Goal: Information Seeking & Learning: Learn about a topic

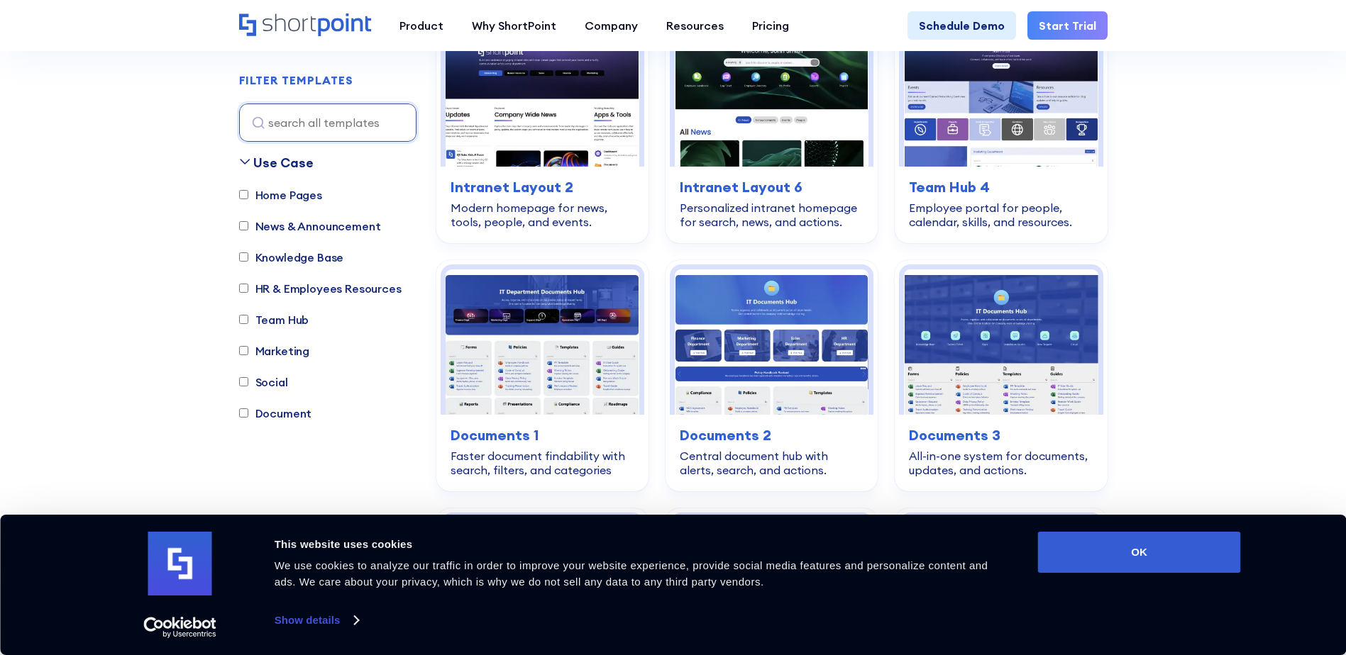
scroll to position [480, 0]
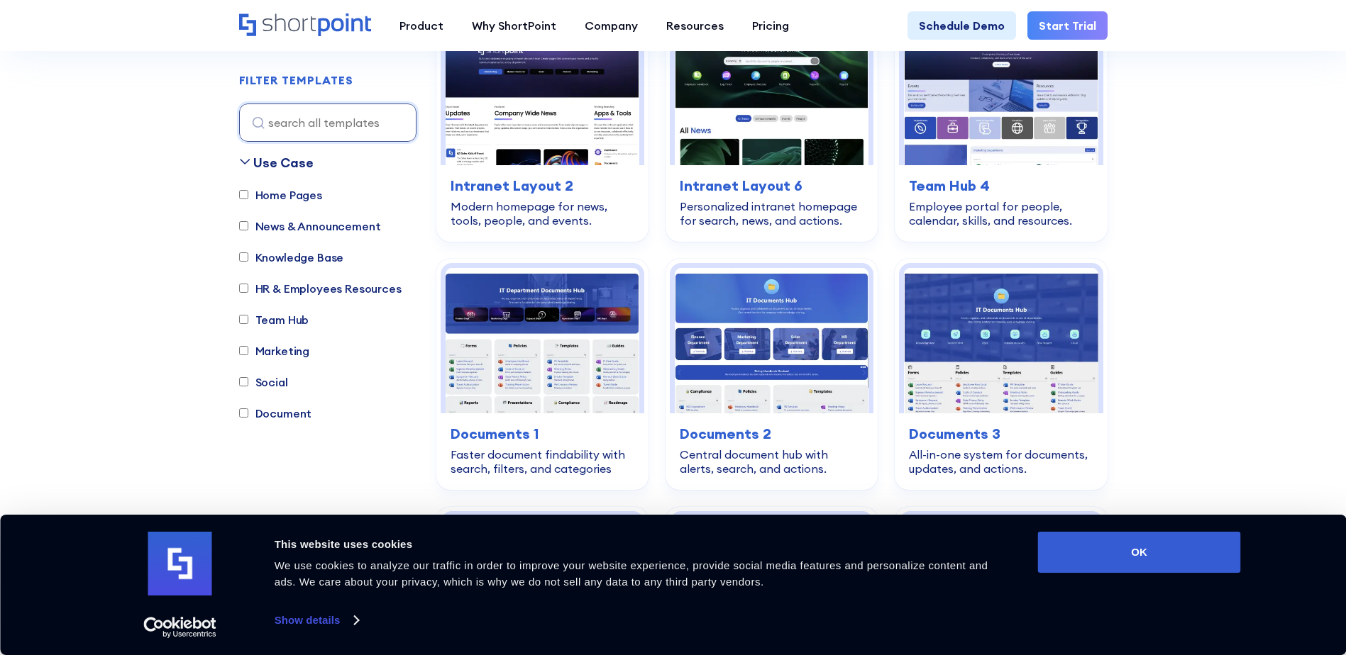
click at [362, 330] on div "Home Pages News & Announcement Knowledge Base HR & Employees Resources Team Hub…" at bounding box center [327, 312] width 177 height 250
click at [245, 319] on input "Team Hub" at bounding box center [243, 320] width 9 height 9
checkbox input "true"
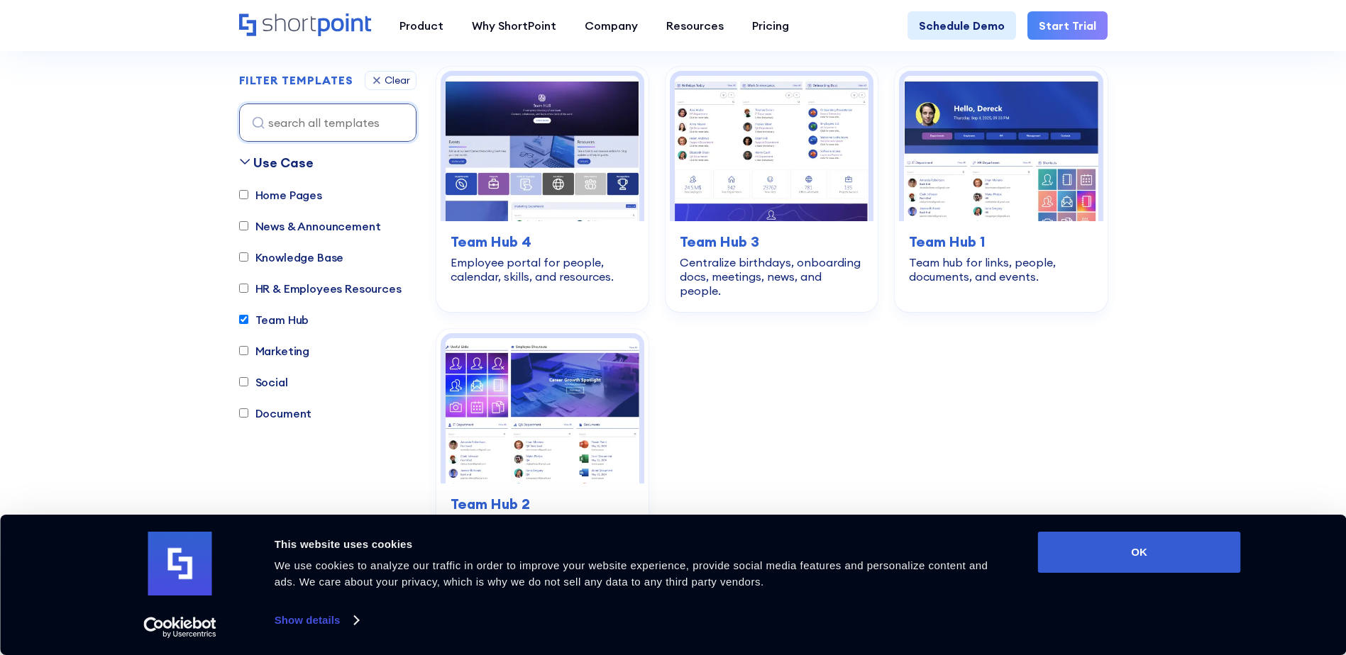
scroll to position [419, 0]
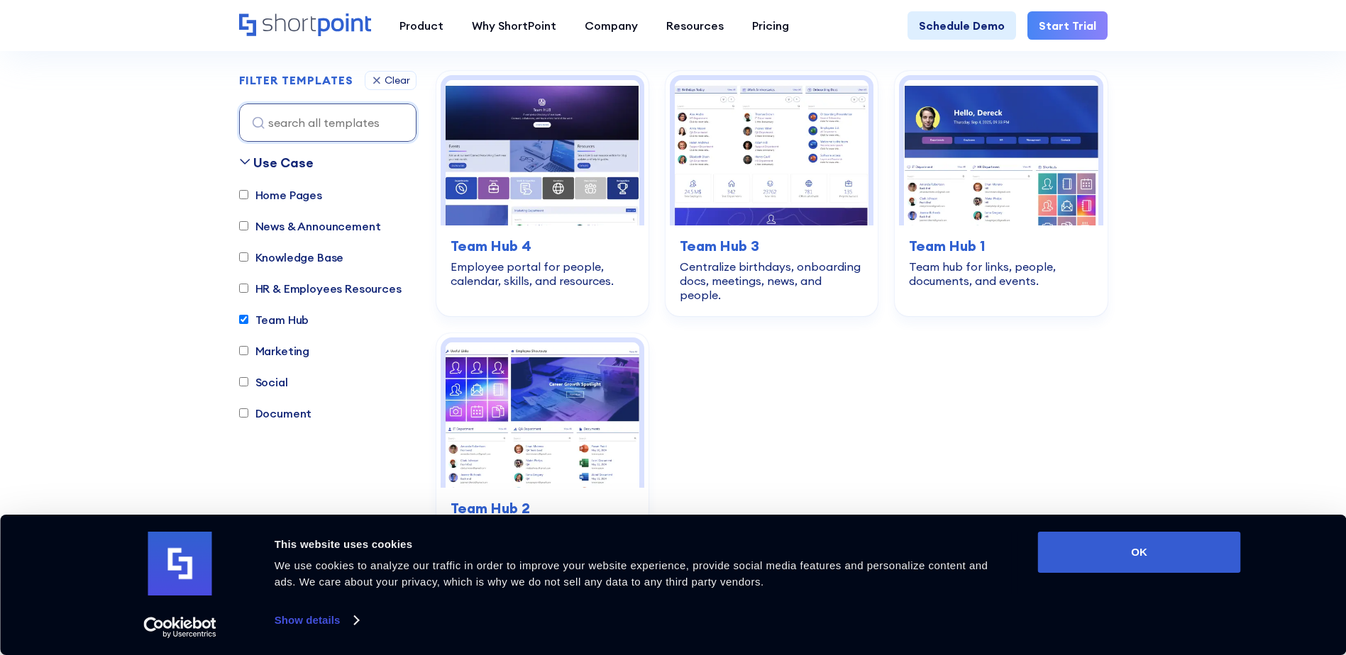
click at [245, 294] on label "HR & Employees Resources" at bounding box center [320, 288] width 162 height 17
click at [245, 294] on input "HR & Employees Resources" at bounding box center [243, 288] width 9 height 9
checkbox input "true"
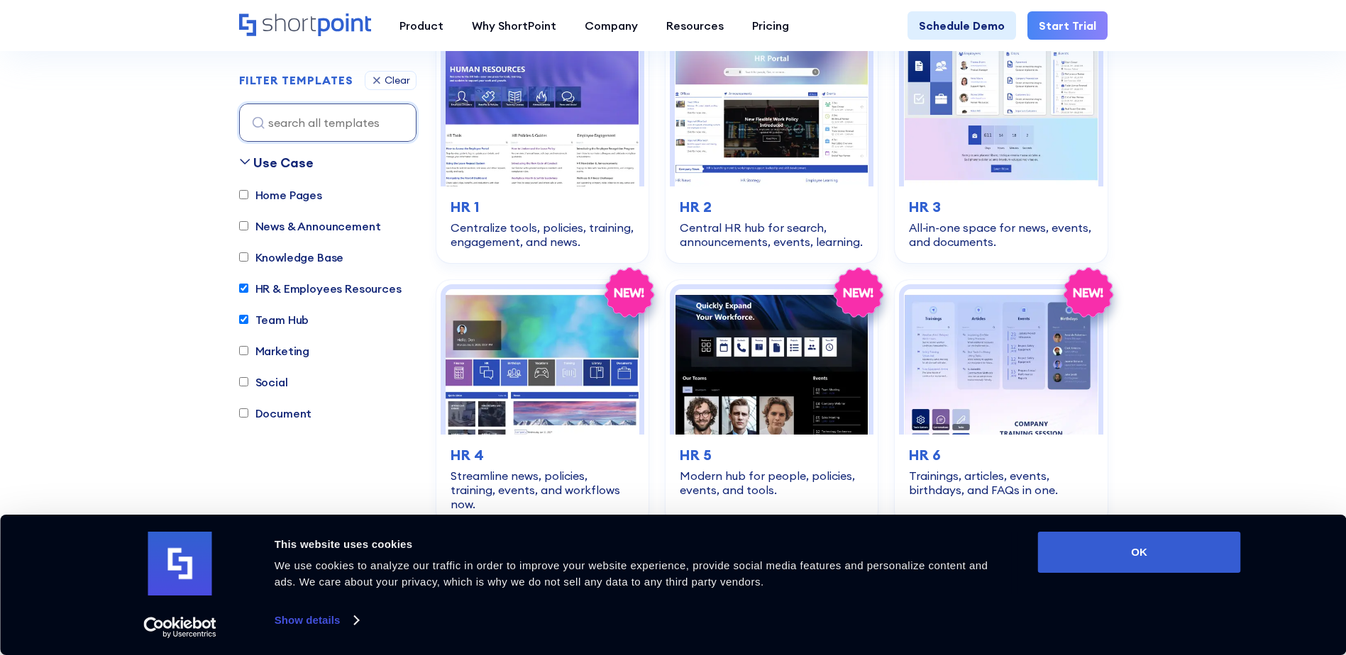
scroll to position [1240, 0]
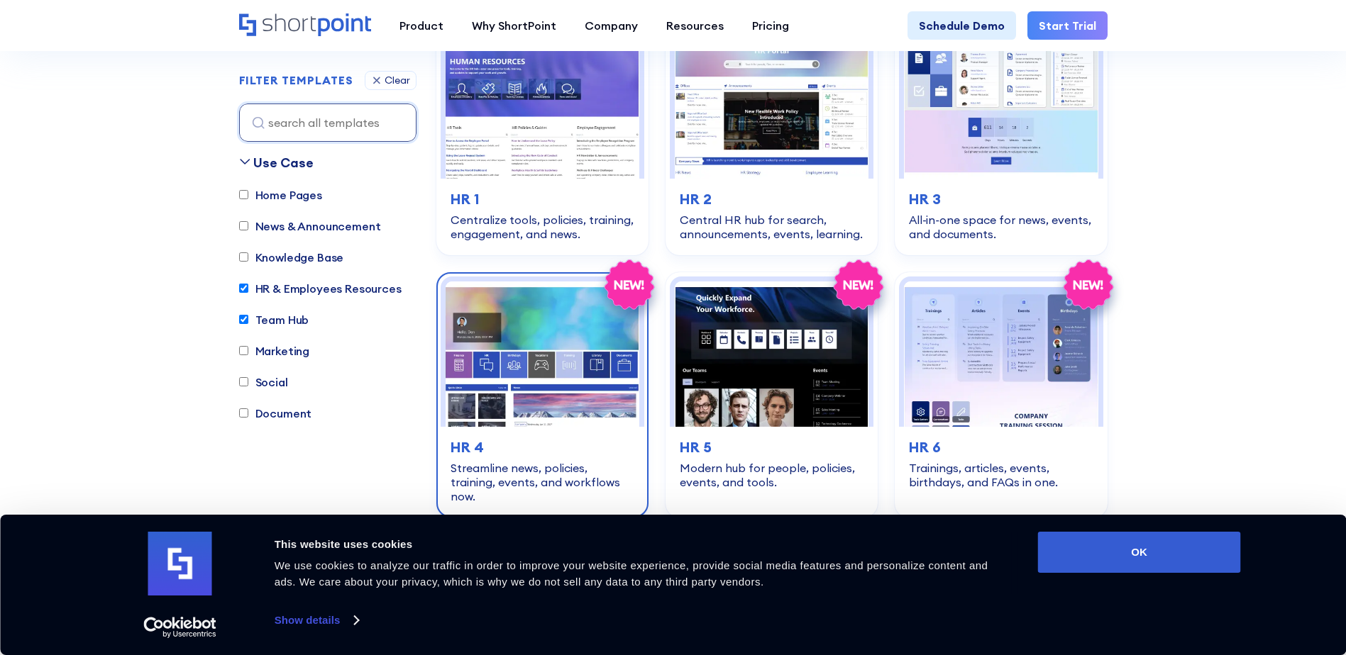
click at [511, 282] on img at bounding box center [542, 354] width 194 height 145
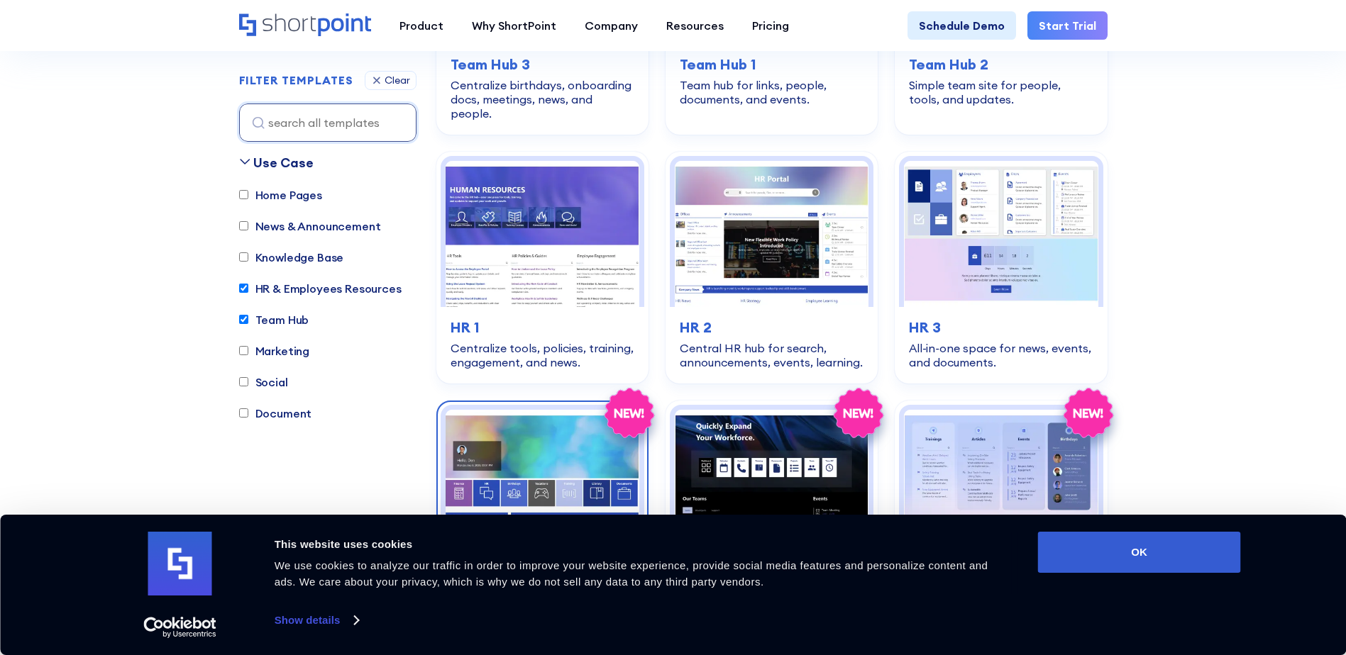
scroll to position [1034, 0]
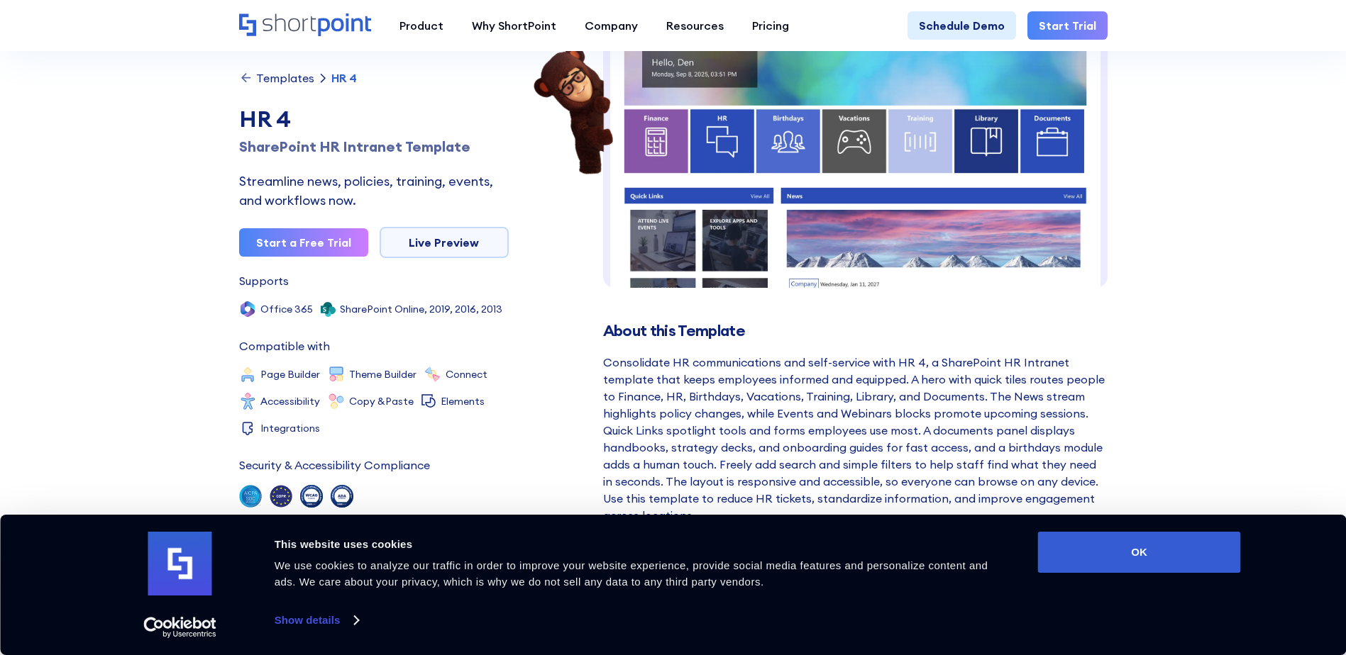
scroll to position [174, 0]
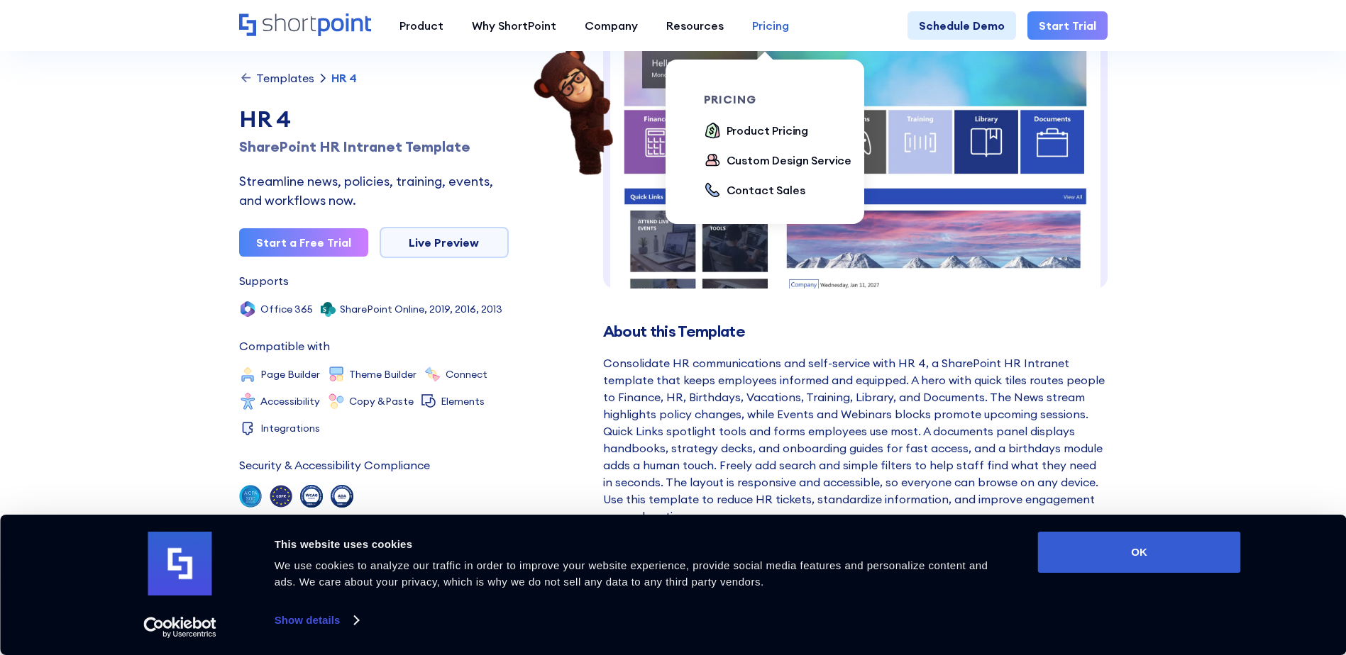
click at [766, 32] on div "Pricing" at bounding box center [770, 25] width 37 height 17
click at [749, 125] on div "Product Pricing" at bounding box center [767, 130] width 82 height 17
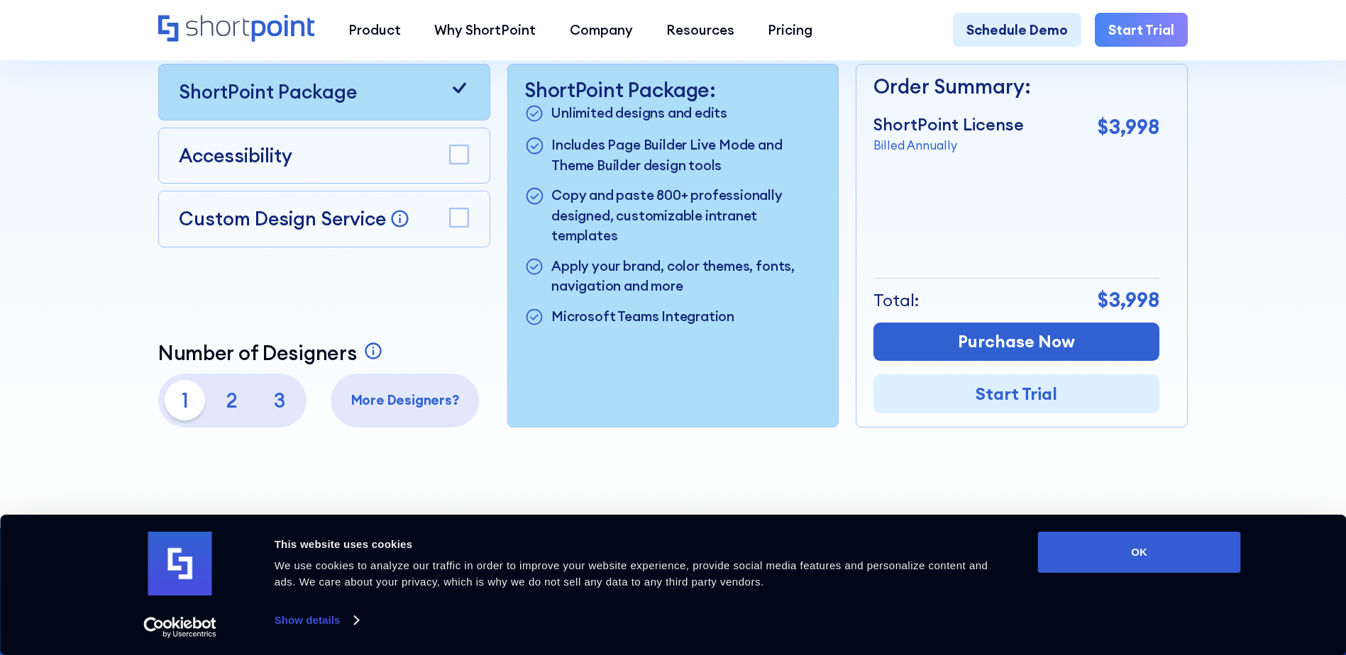
scroll to position [479, 0]
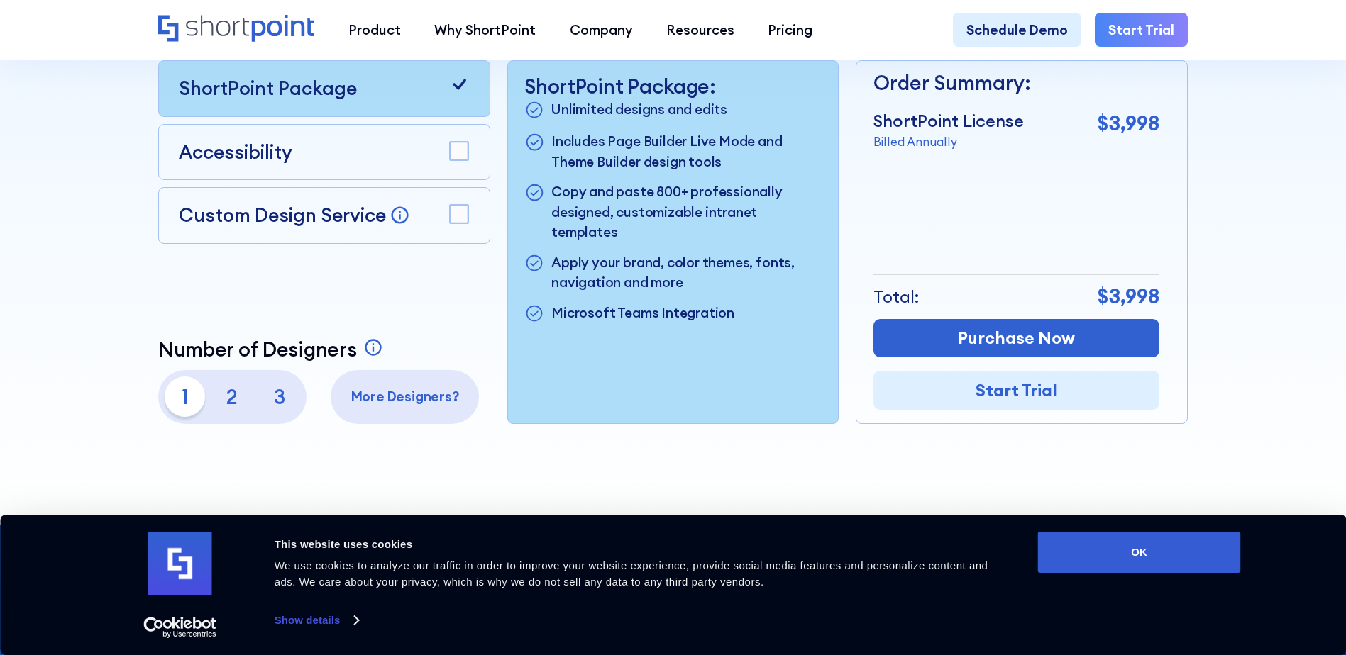
click at [463, 209] on div "Custom Design Service Bring your dream design to life with our Custom Design Se…" at bounding box center [324, 215] width 290 height 28
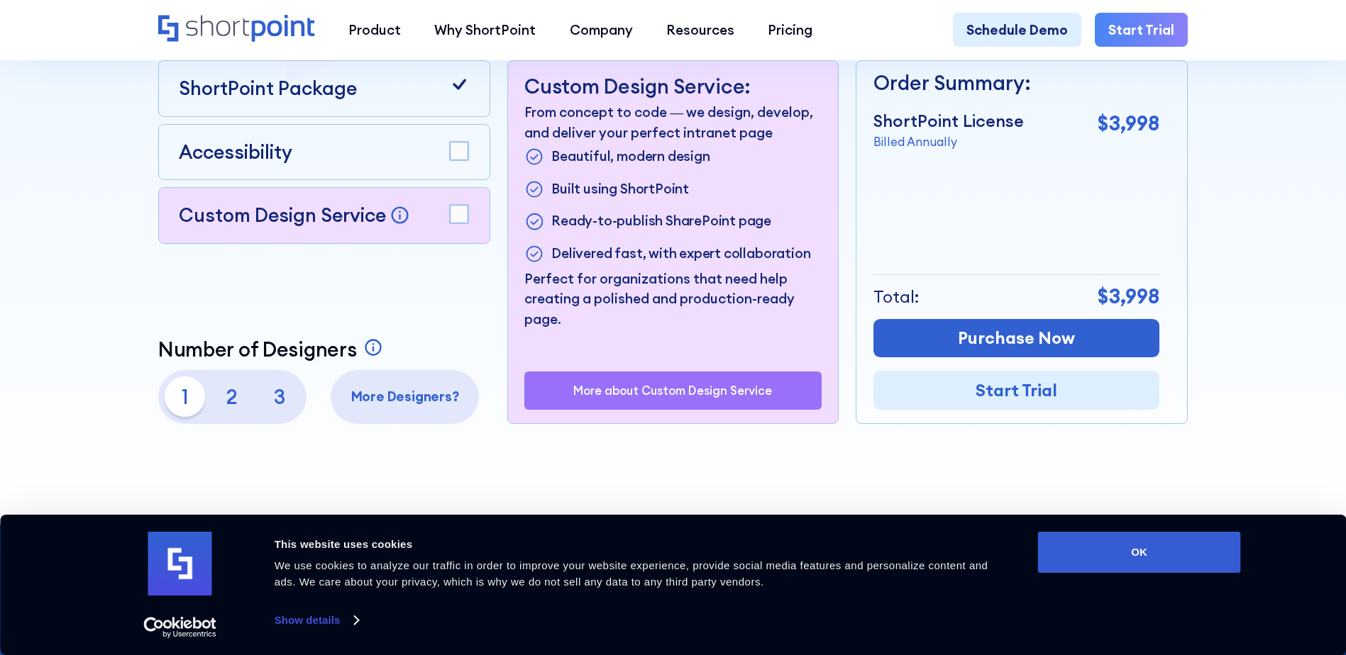
click at [460, 219] on rect at bounding box center [459, 214] width 18 height 18
click at [459, 219] on icon at bounding box center [459, 214] width 13 height 11
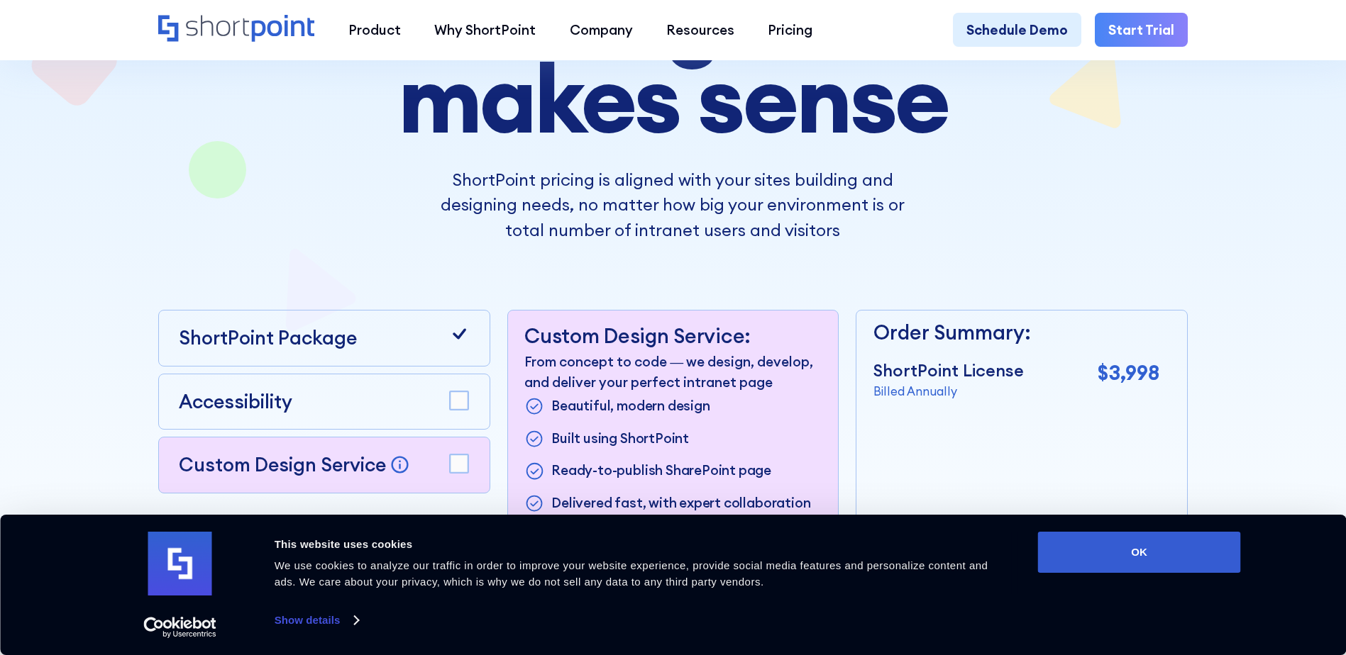
scroll to position [0, 0]
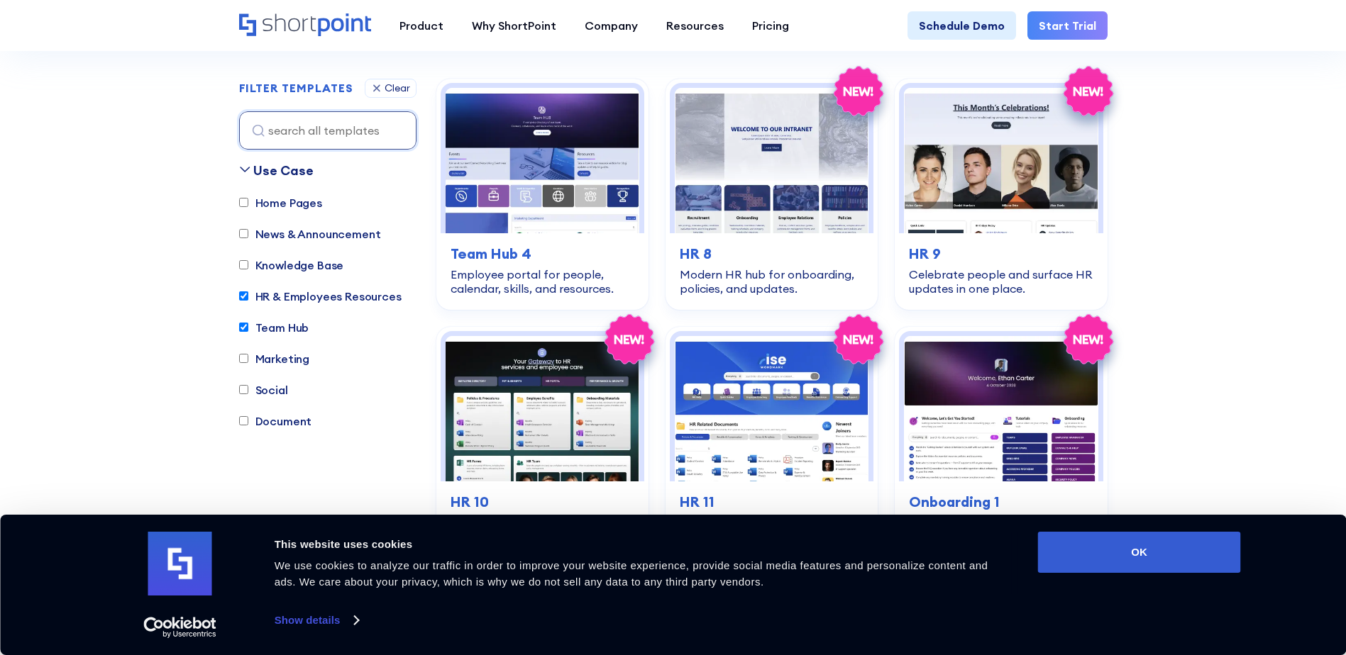
scroll to position [412, 0]
click at [265, 206] on label "Home Pages" at bounding box center [280, 202] width 83 height 17
click at [248, 206] on input "Home Pages" at bounding box center [243, 201] width 9 height 9
checkbox input "true"
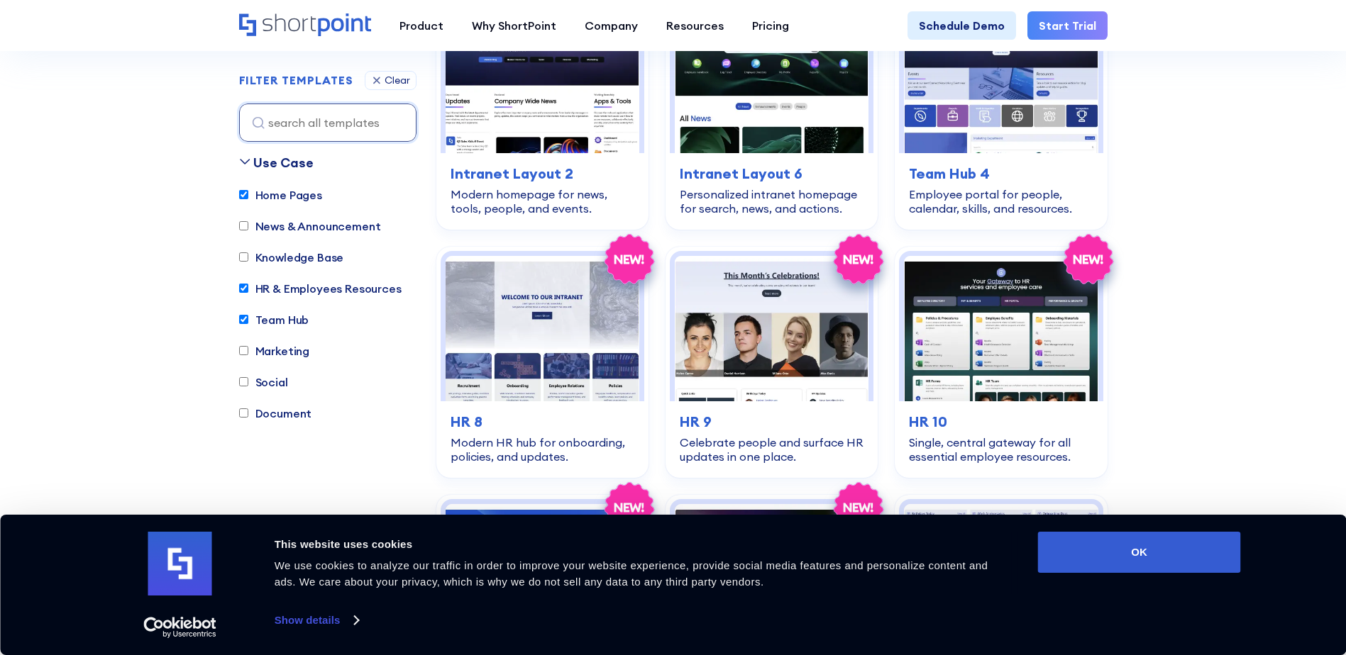
scroll to position [493, 0]
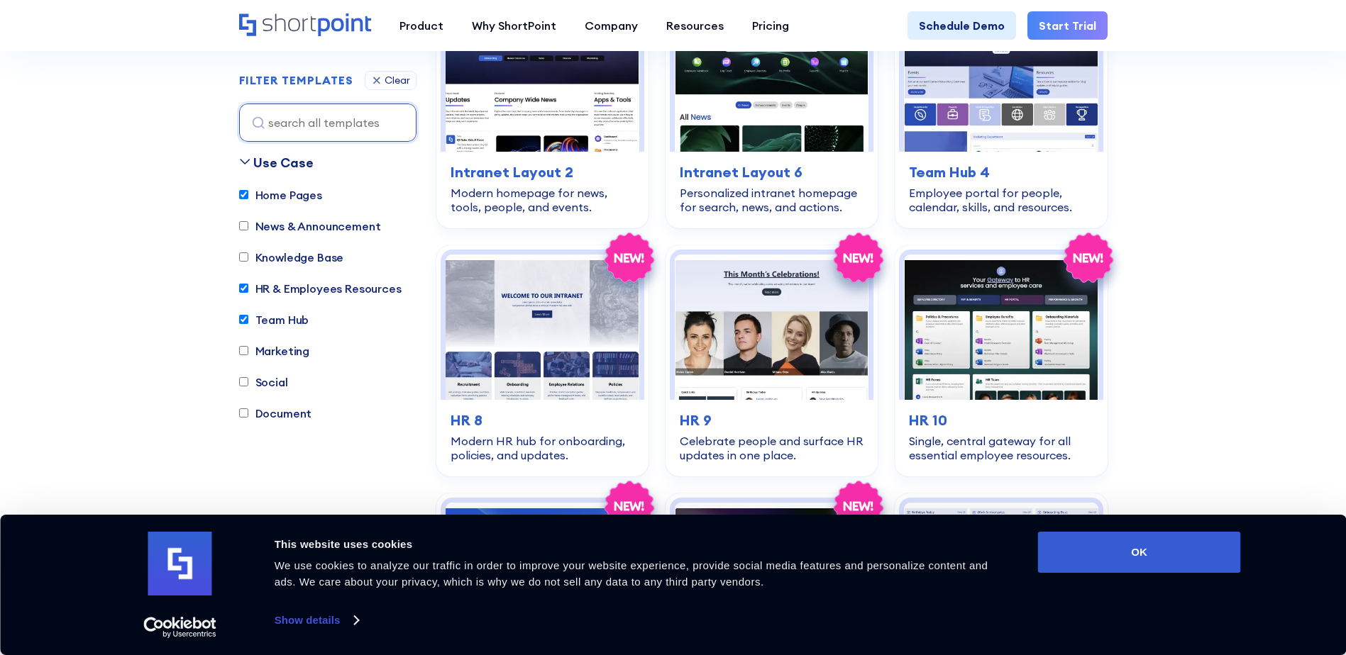
click at [250, 292] on label "HR & Employees Resources" at bounding box center [320, 288] width 162 height 17
click at [248, 292] on input "HR & Employees Resources" at bounding box center [243, 288] width 9 height 9
checkbox input "false"
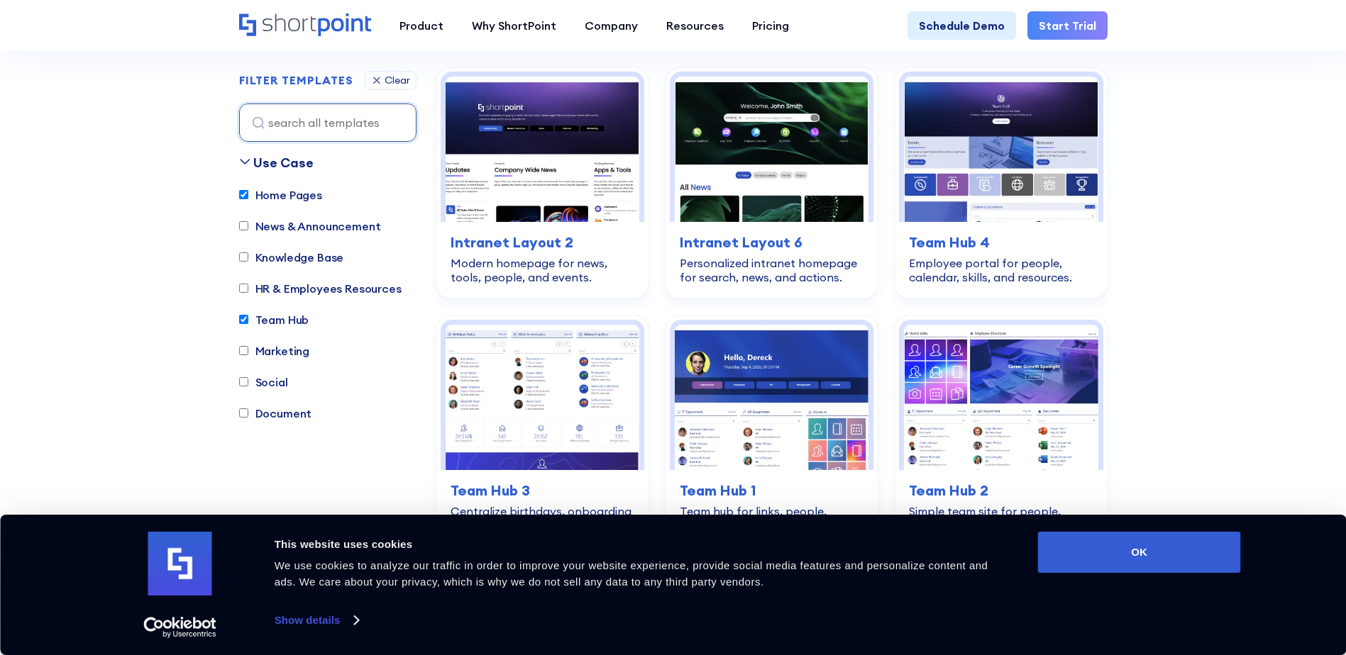
scroll to position [419, 0]
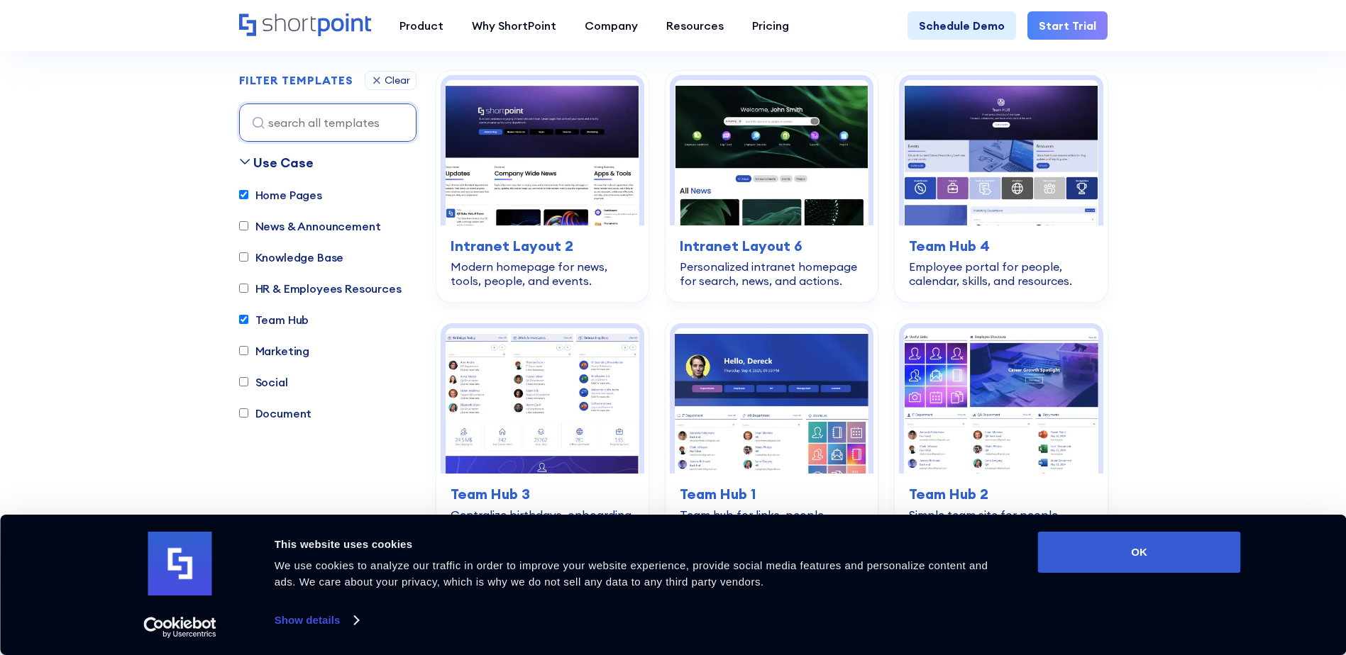
click at [243, 319] on input "Team Hub" at bounding box center [243, 320] width 9 height 9
checkbox input "false"
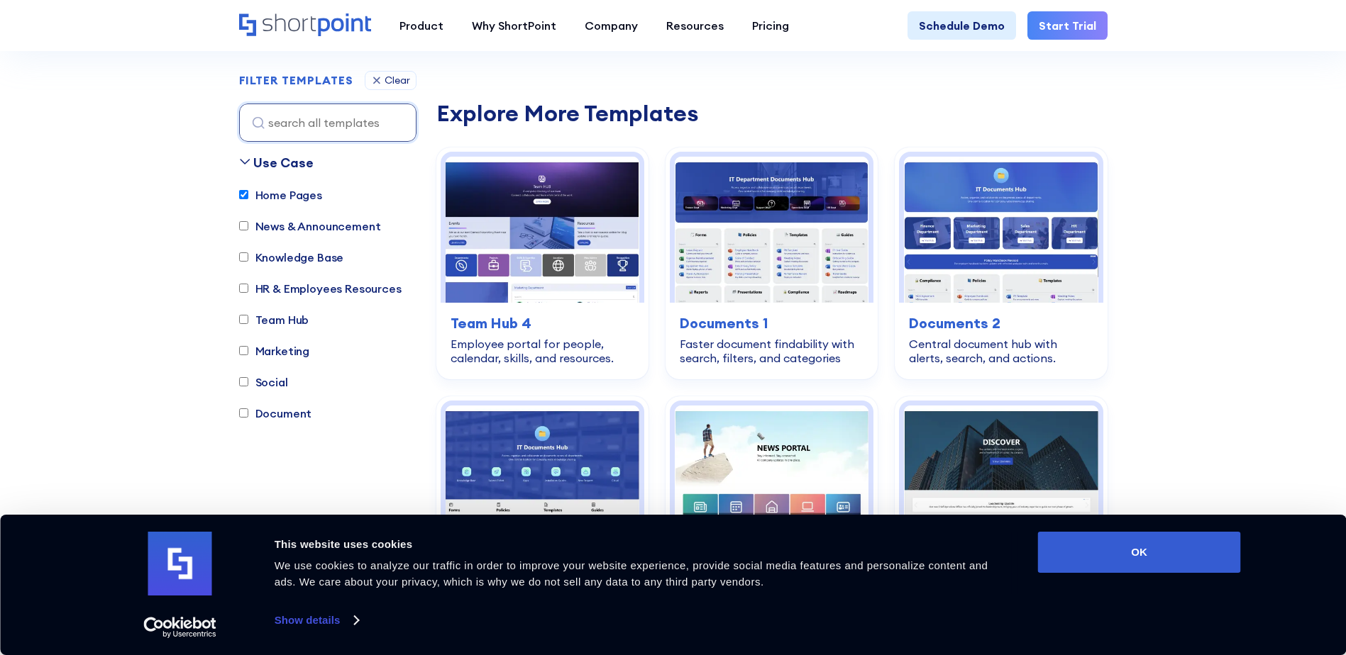
scroll to position [1224, 0]
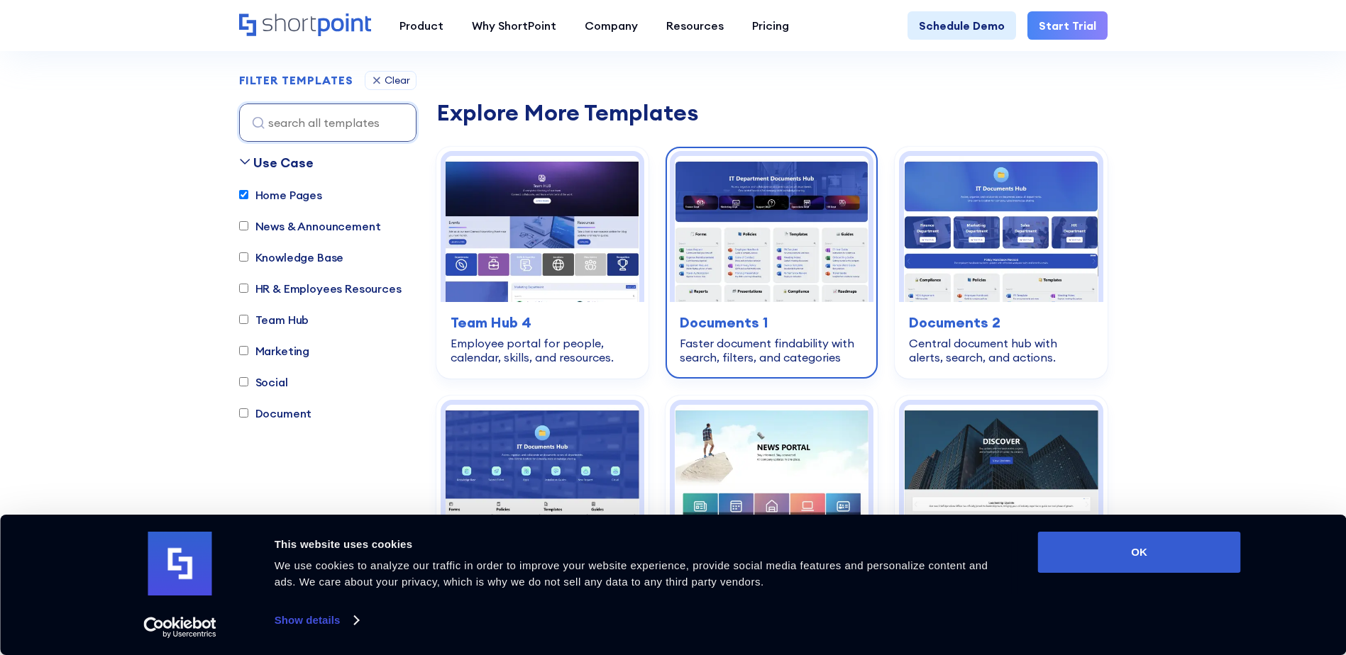
click at [853, 225] on img at bounding box center [772, 228] width 194 height 145
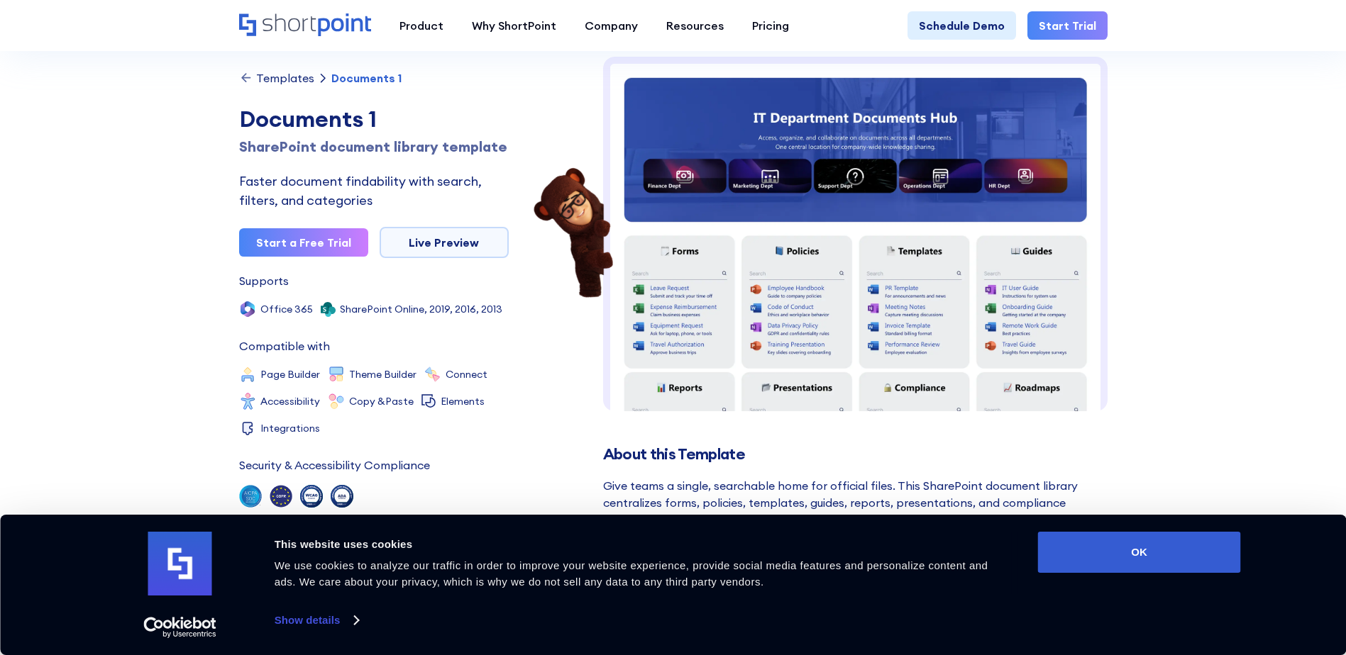
scroll to position [68, 0]
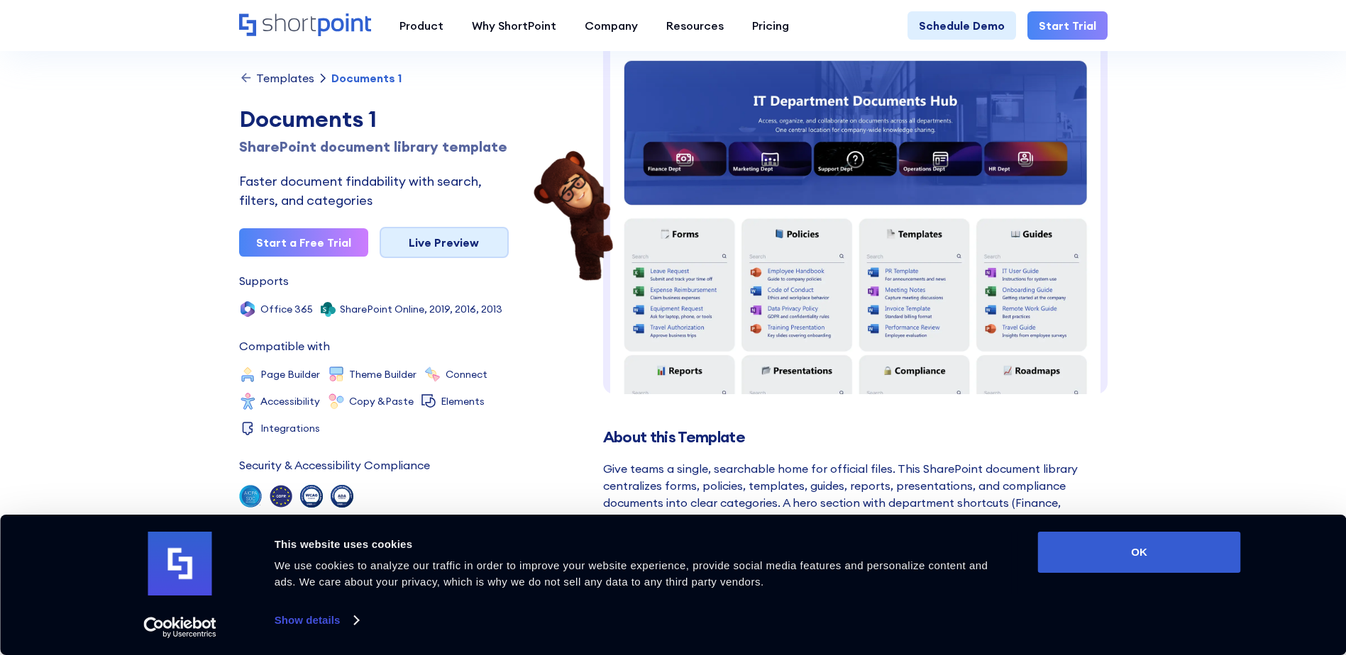
click at [472, 258] on link "Live Preview" at bounding box center [444, 242] width 129 height 31
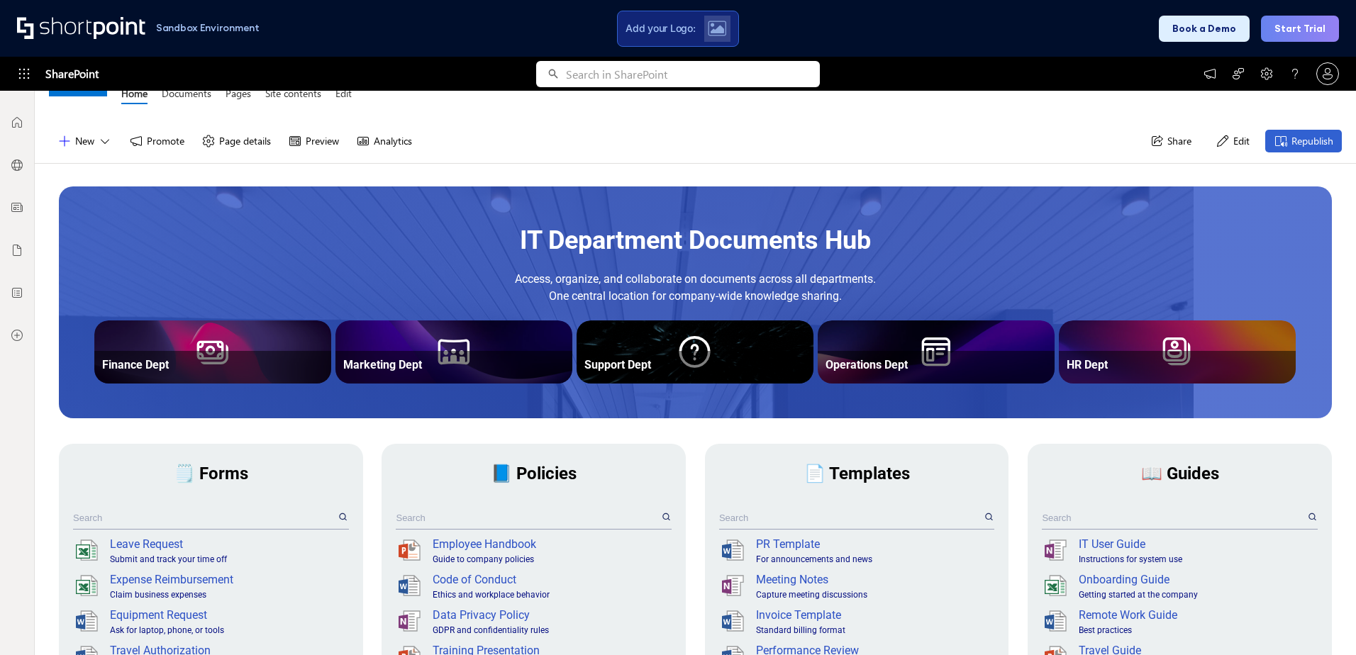
scroll to position [63, 0]
click at [668, 342] on div "Support Dept" at bounding box center [695, 337] width 221 height 13
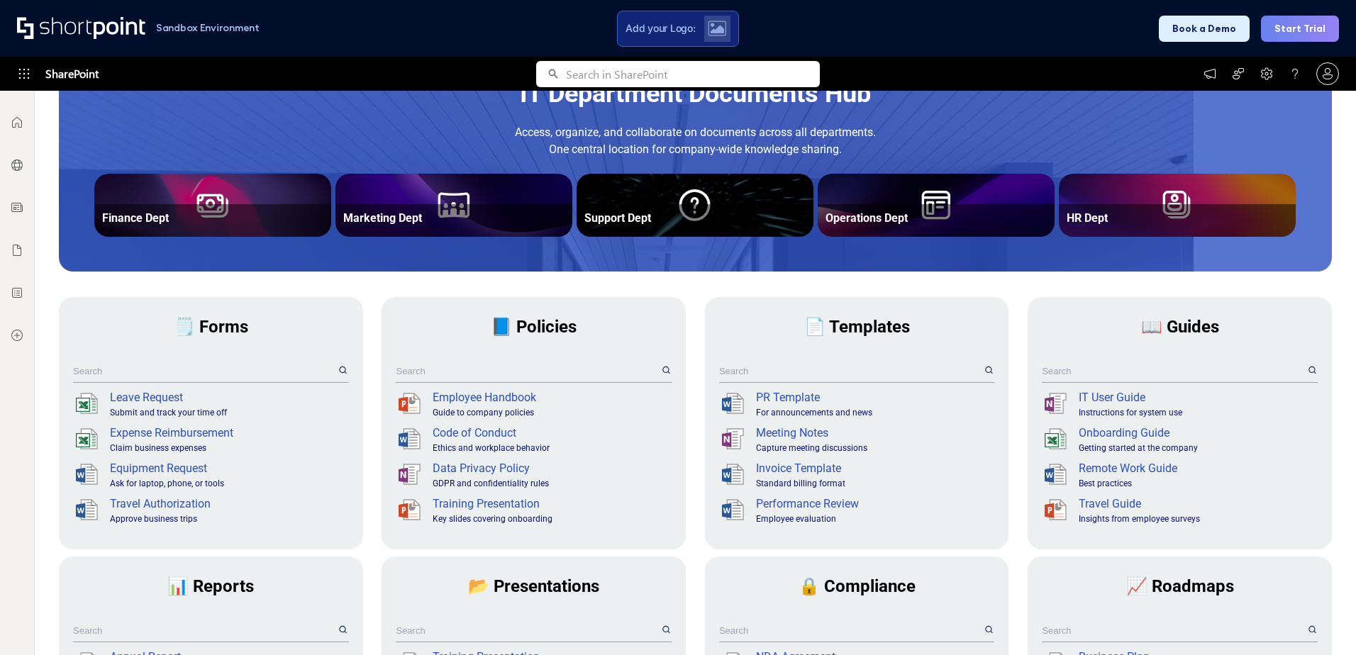
scroll to position [210, 0]
click at [46, 302] on div "MC Modern Communication Site Home Documents Pages Site contents Edit Create sit…" at bounding box center [696, 373] width 1322 height 565
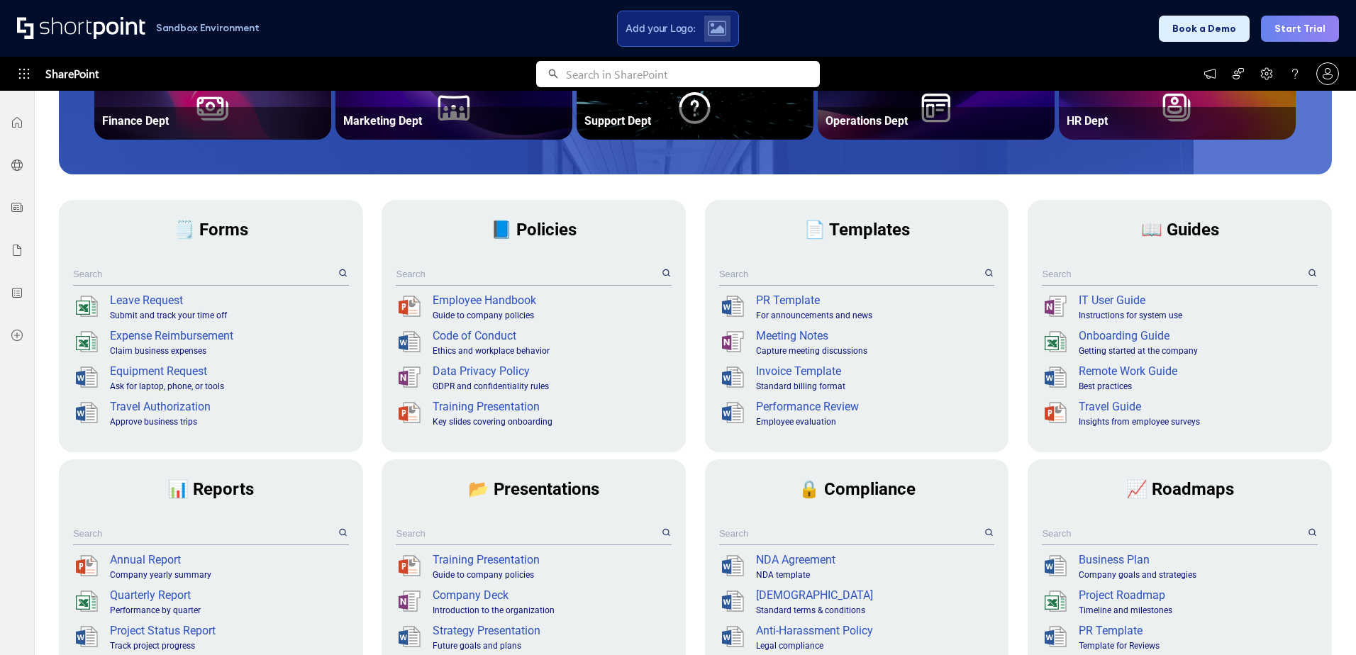
scroll to position [307, 0]
click at [186, 268] on input "text" at bounding box center [204, 273] width 263 height 22
click at [152, 299] on div "Leave Request" at bounding box center [228, 300] width 236 height 17
click at [153, 297] on div "Leave Request" at bounding box center [228, 300] width 236 height 17
drag, startPoint x: 153, startPoint y: 297, endPoint x: 196, endPoint y: 301, distance: 43.4
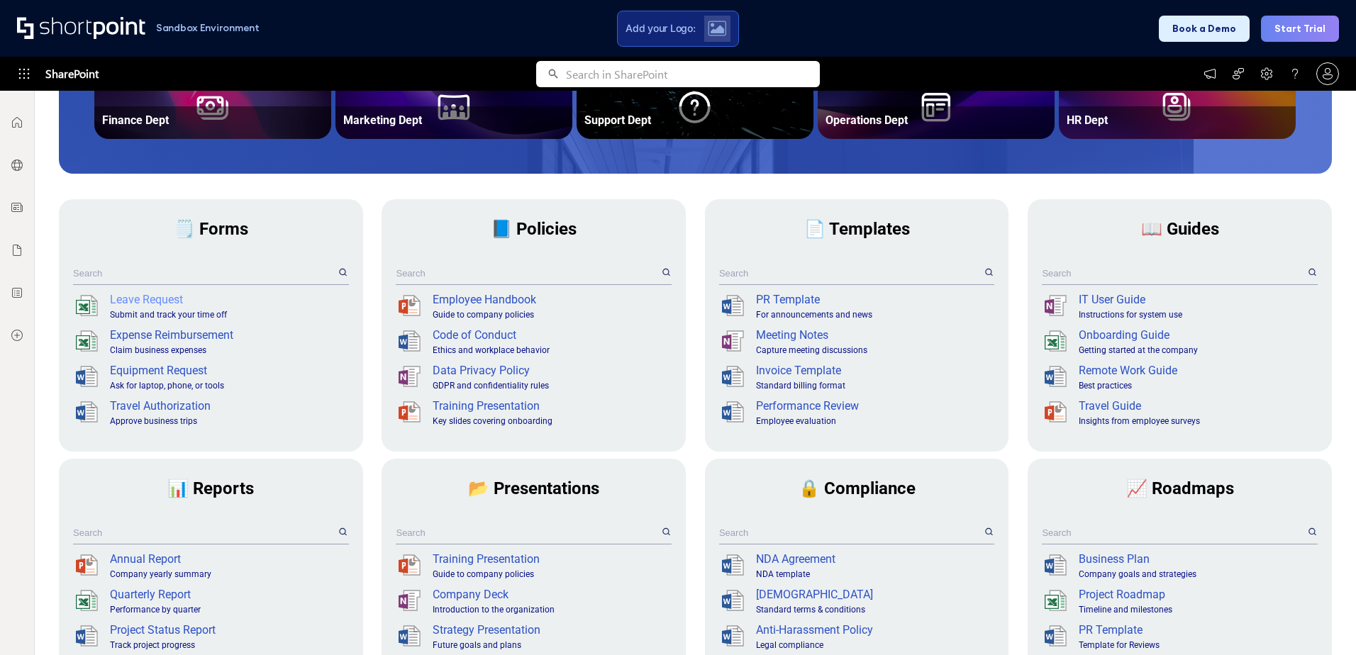
click at [196, 301] on div "Leave Request" at bounding box center [228, 300] width 236 height 17
click at [174, 333] on div "Expense Reimbursement" at bounding box center [228, 335] width 236 height 17
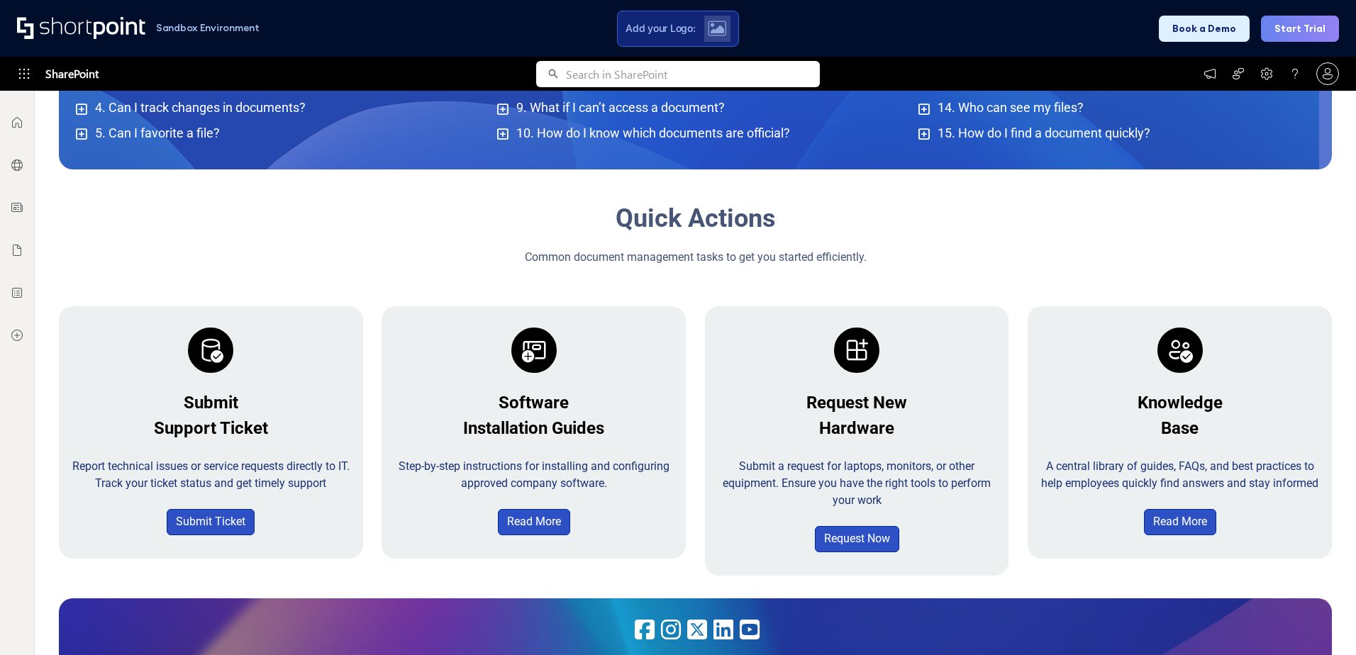
scroll to position [1218, 0]
click at [190, 519] on link "Submit Ticket" at bounding box center [211, 522] width 88 height 26
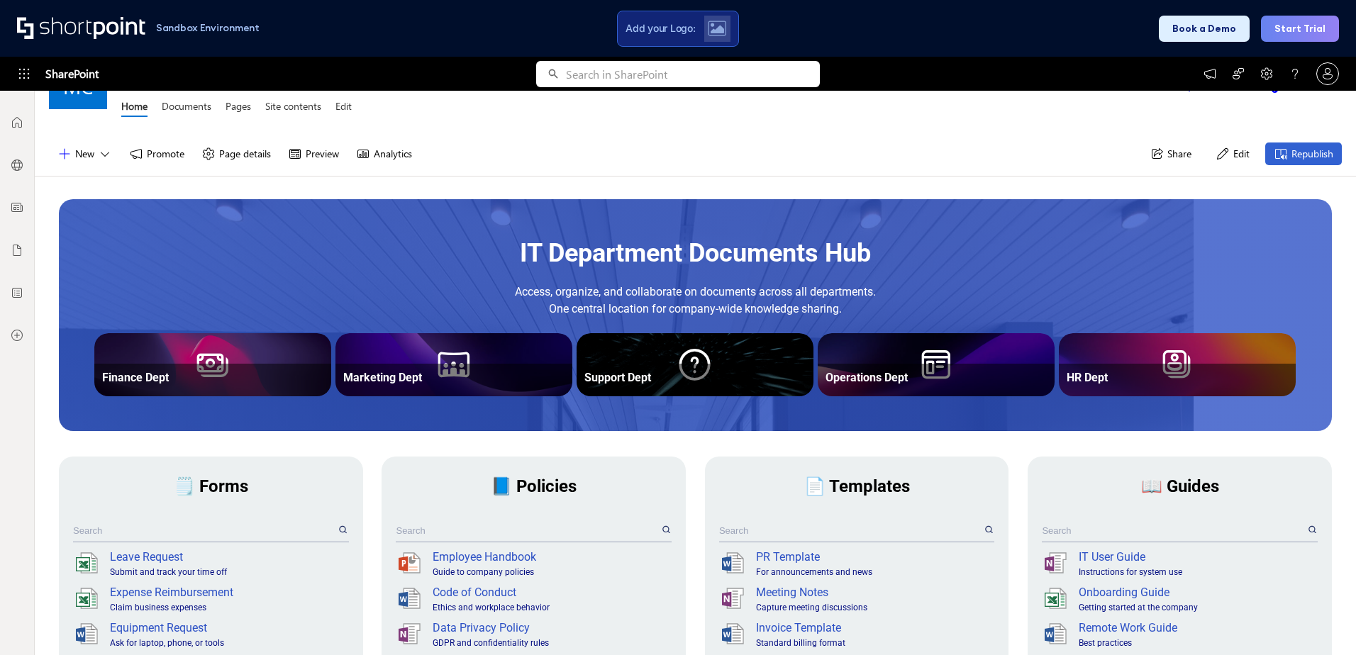
scroll to position [0, 0]
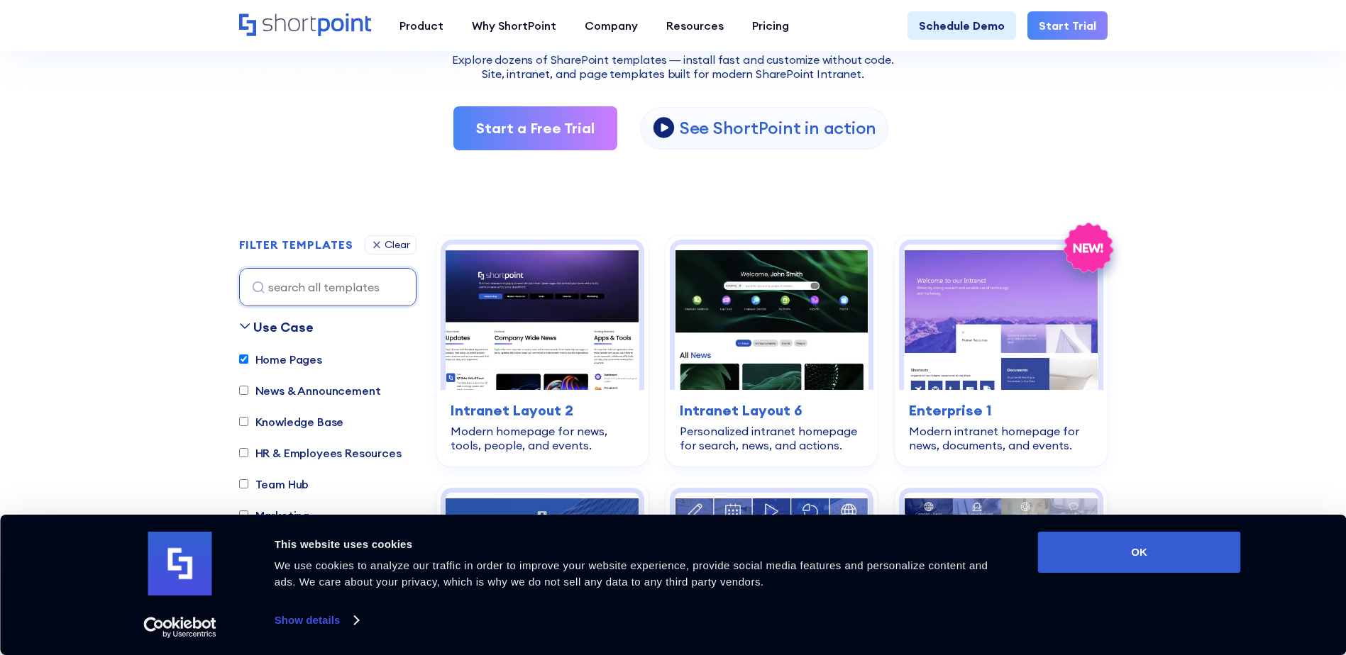
scroll to position [392, 0]
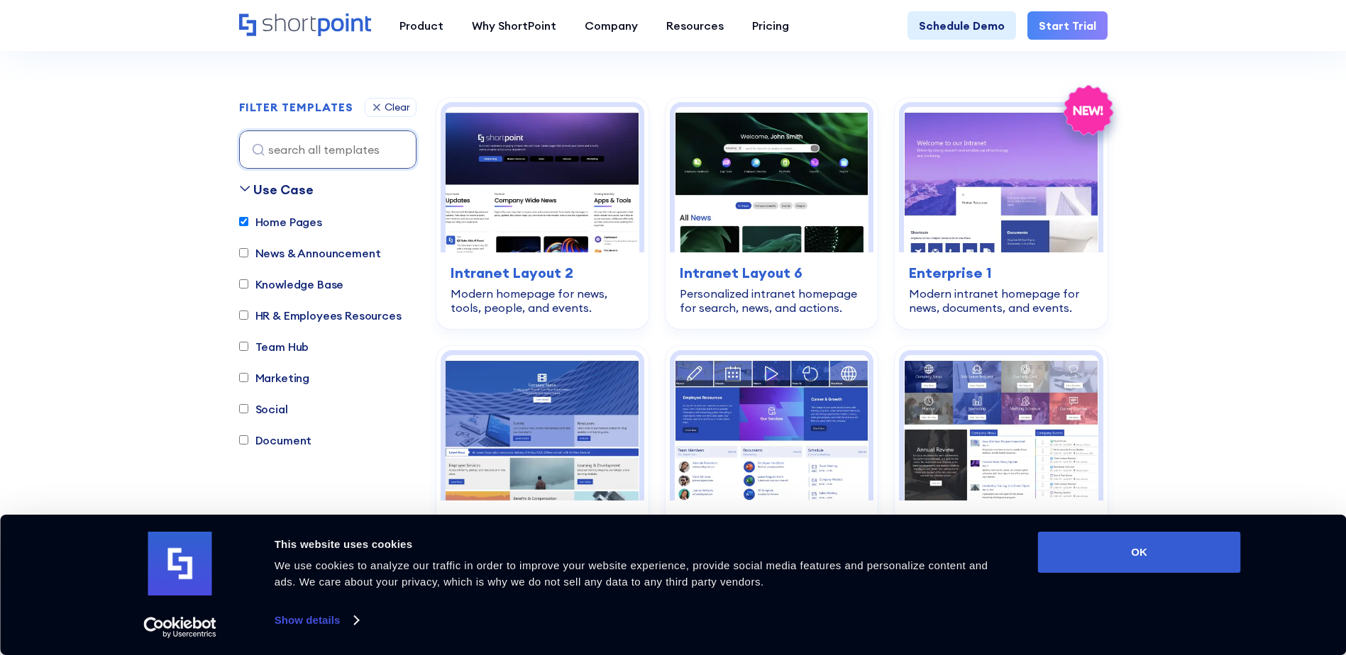
click at [239, 323] on label "HR & Employees Resources" at bounding box center [320, 315] width 162 height 17
click at [239, 320] on input "HR & Employees Resources" at bounding box center [243, 315] width 9 height 9
checkbox input "true"
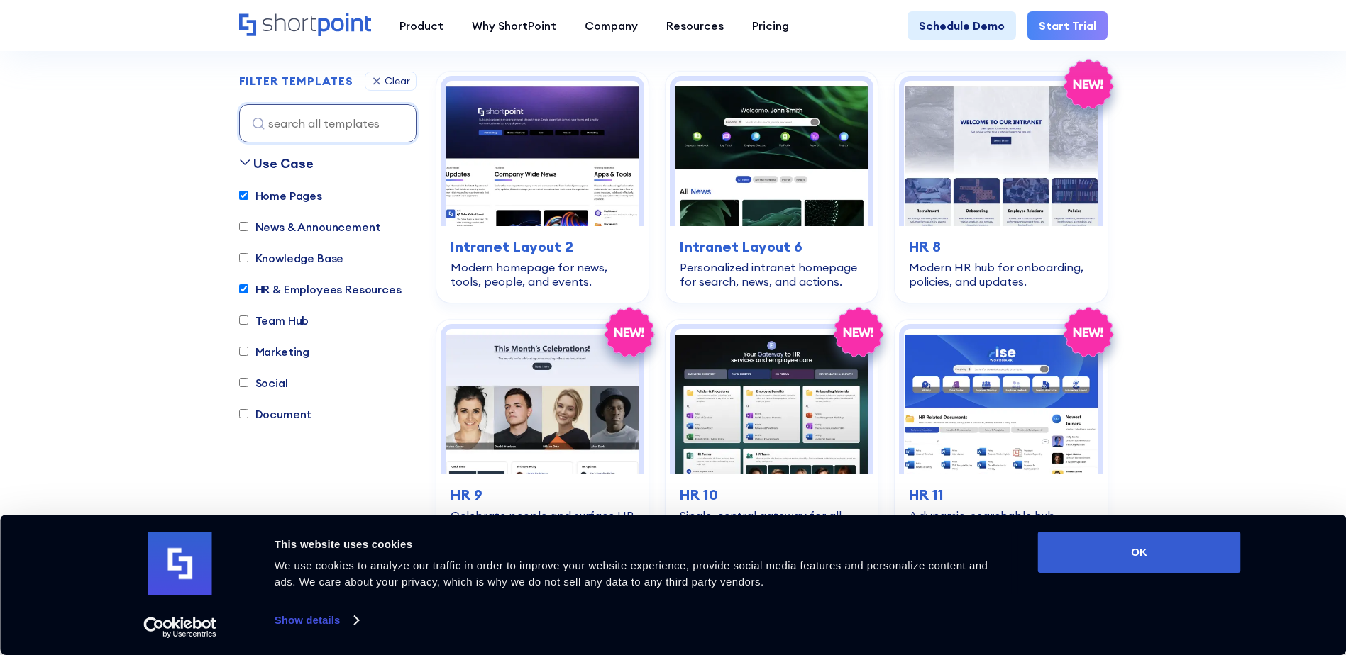
scroll to position [419, 0]
click at [245, 195] on input "Home Pages" at bounding box center [243, 195] width 9 height 9
checkbox input "false"
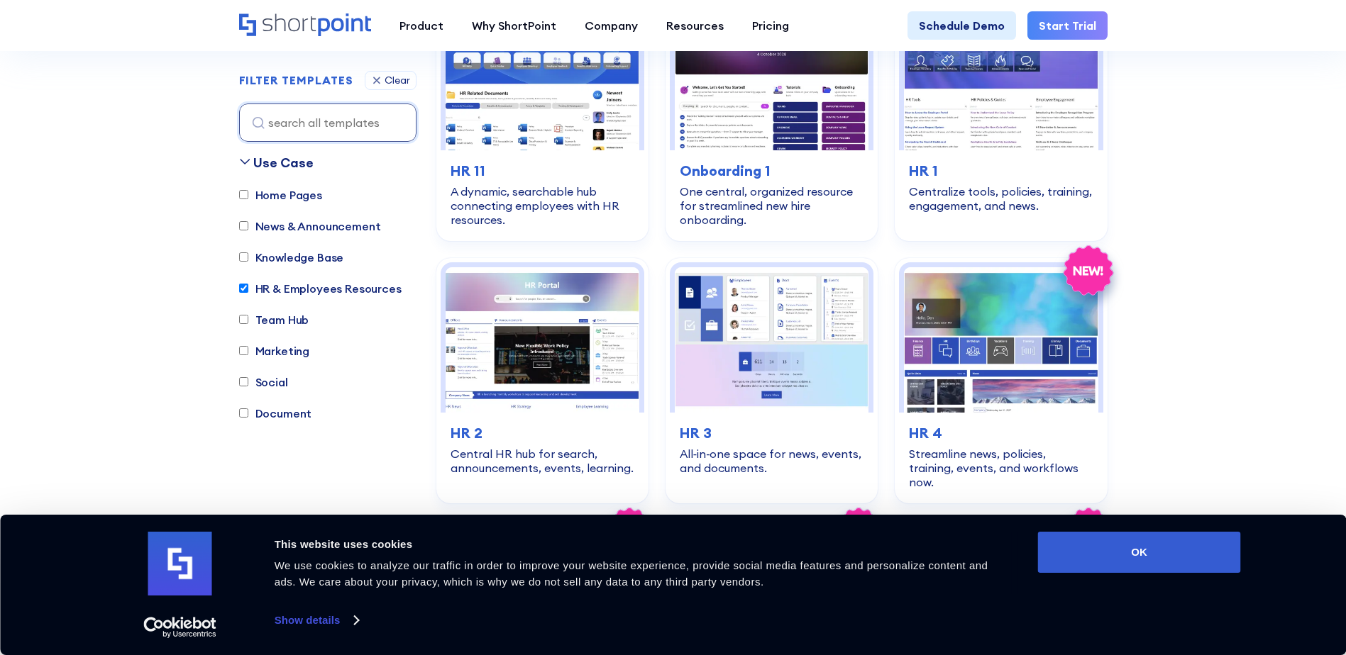
scroll to position [719, 0]
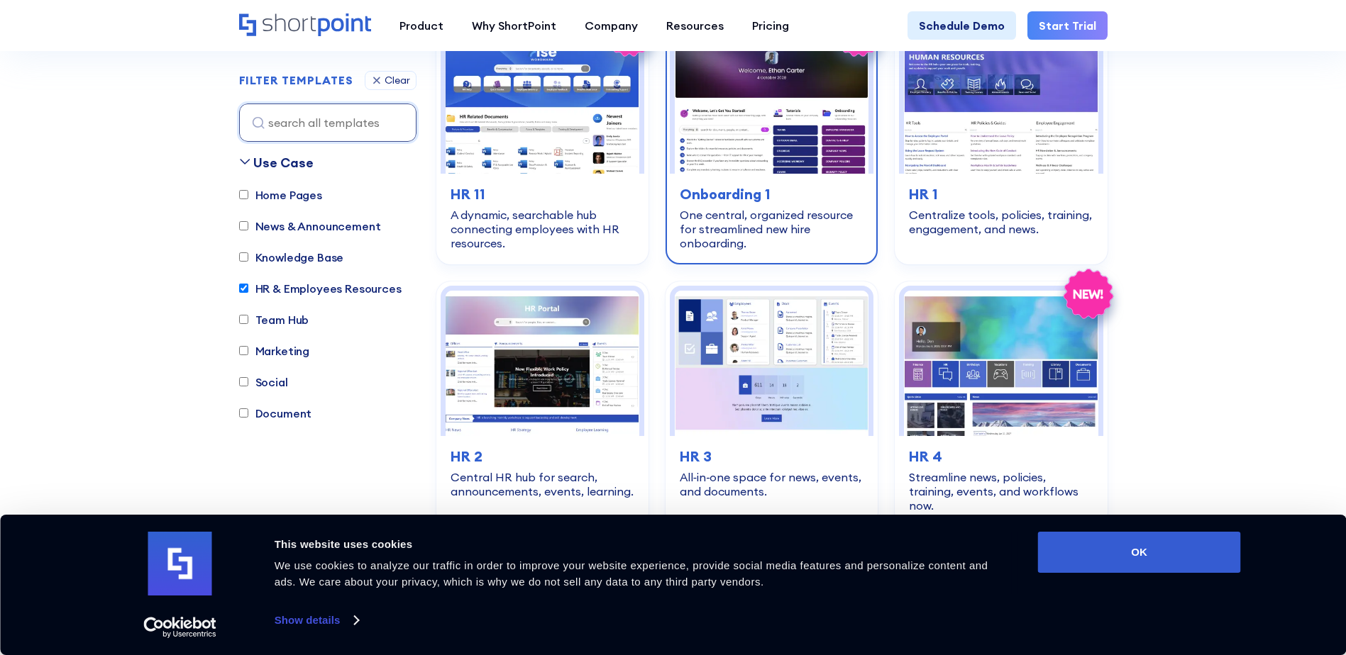
click at [738, 178] on div "hr-employees-resources Onboarding 1 One central, organized resource for streaml…" at bounding box center [772, 217] width 204 height 87
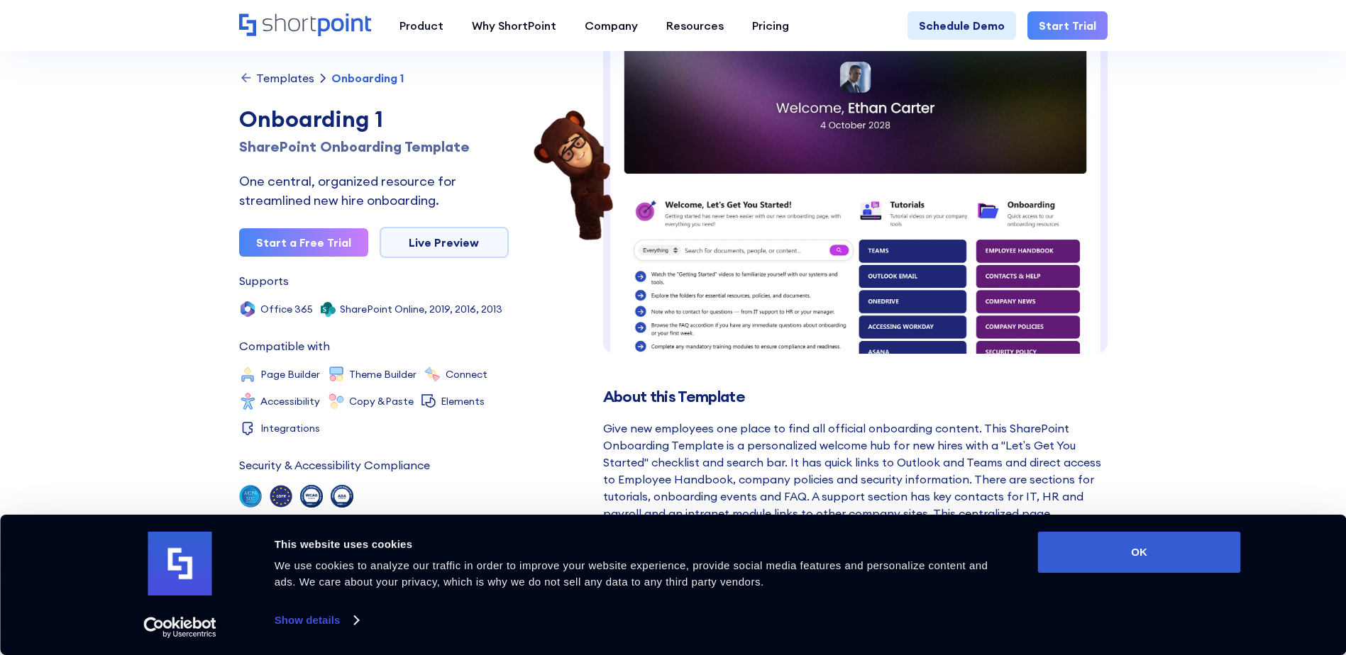
scroll to position [115, 0]
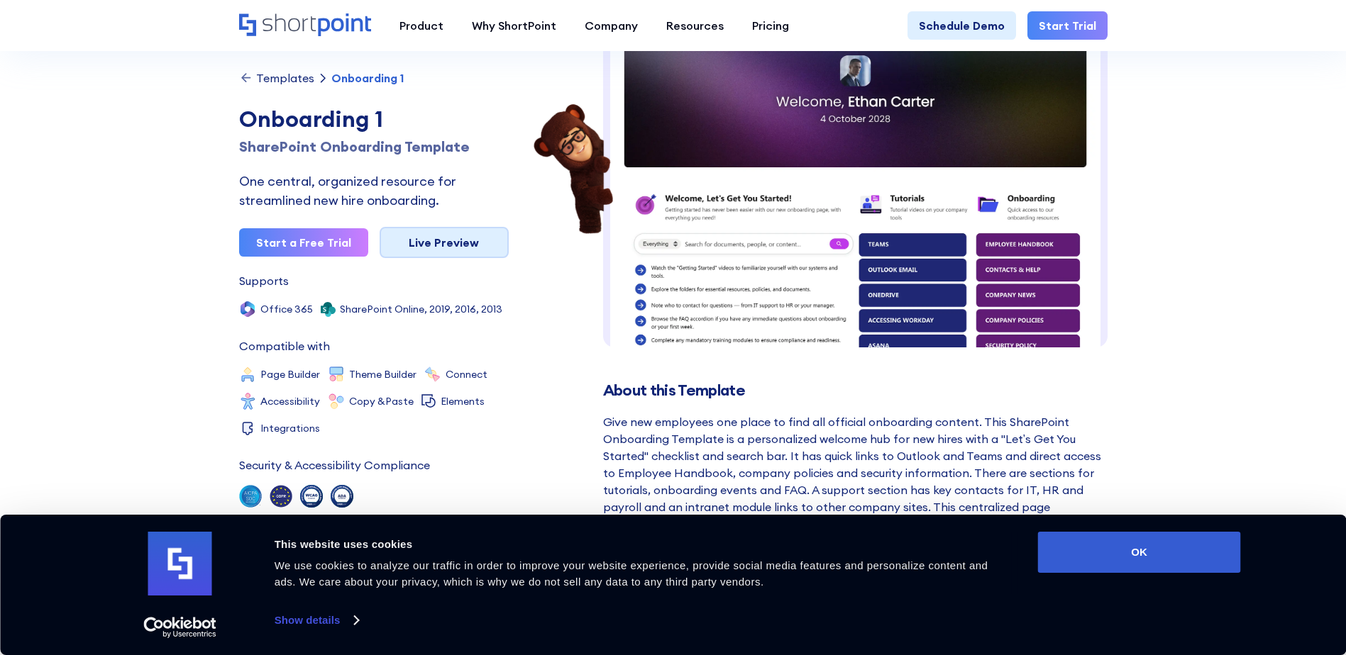
click at [414, 238] on link "Live Preview" at bounding box center [444, 242] width 129 height 31
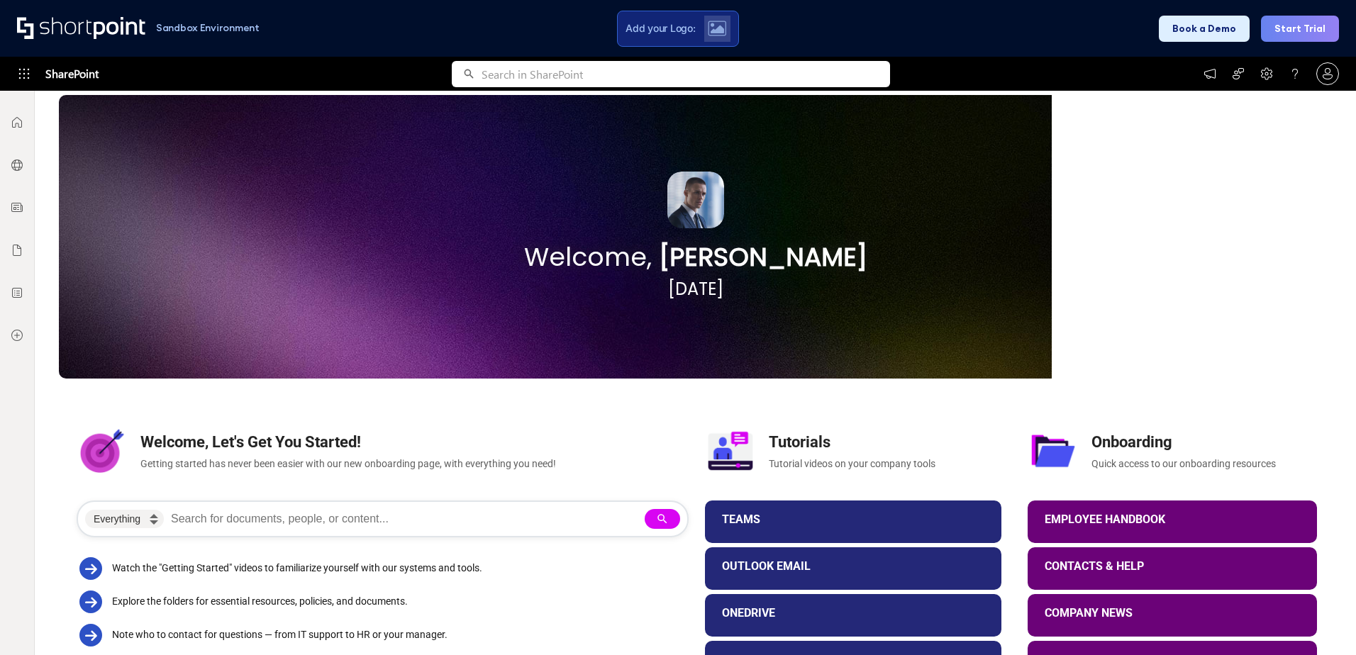
scroll to position [137, 0]
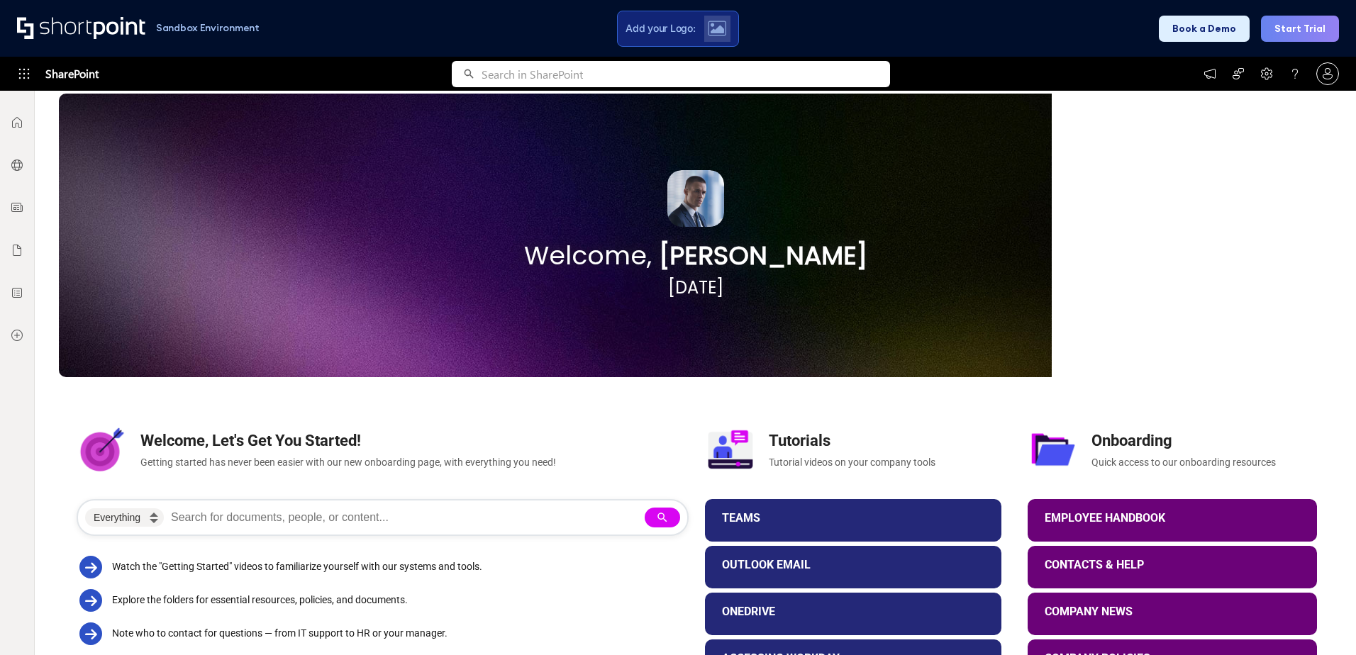
click at [631, 415] on div "Welcome, Let's Get You Started! Getting started has never been easier with our …" at bounding box center [381, 449] width 609 height 99
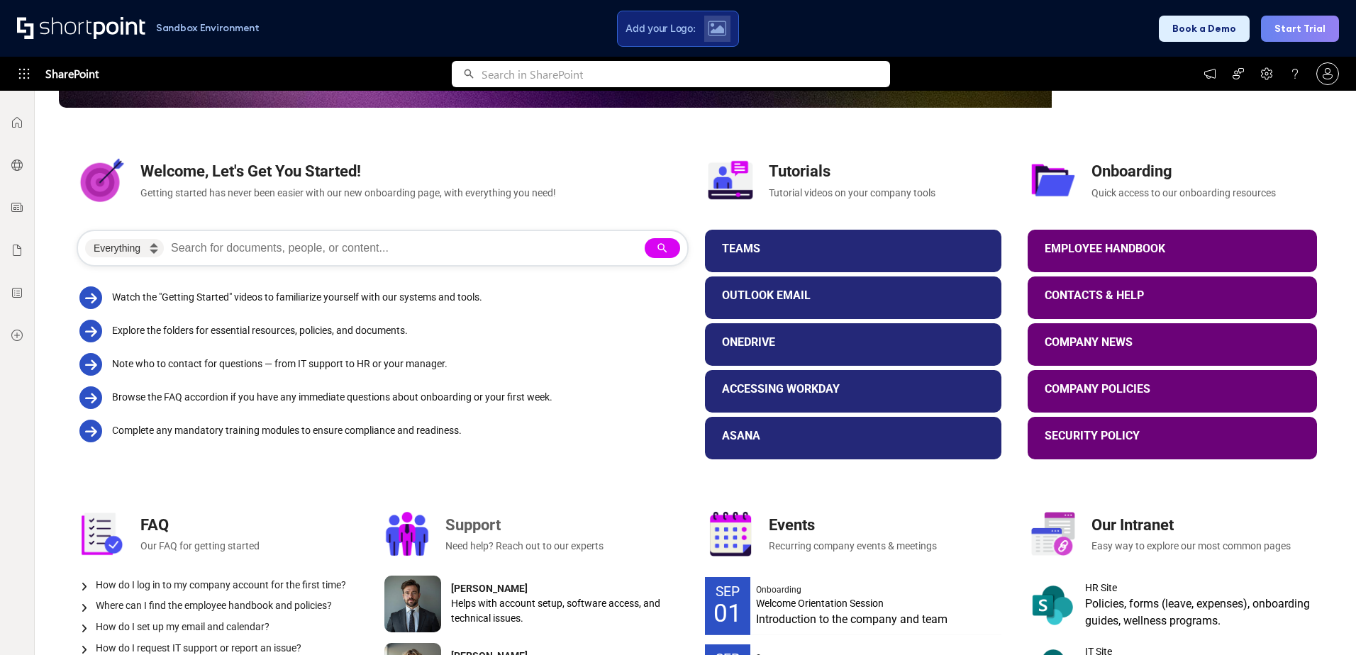
scroll to position [406, 0]
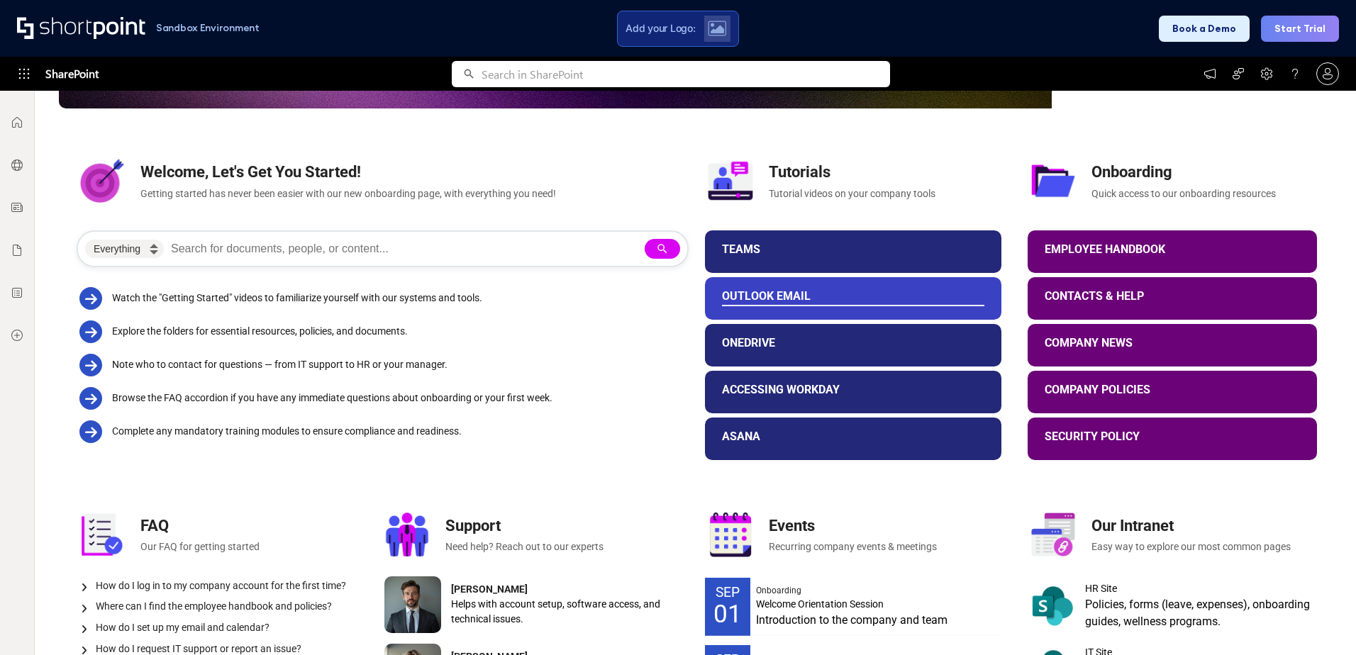
click at [750, 304] on div "Outlook Email" at bounding box center [853, 297] width 297 height 17
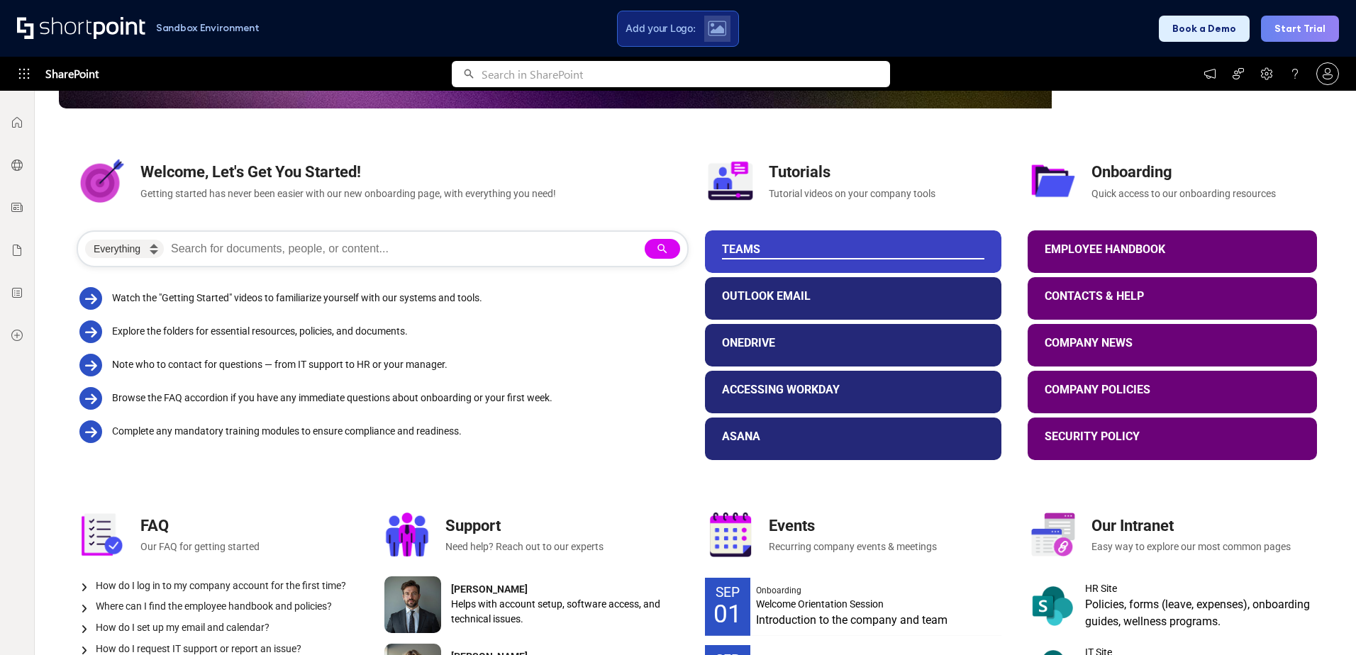
click at [735, 255] on div "Teams" at bounding box center [853, 249] width 262 height 13
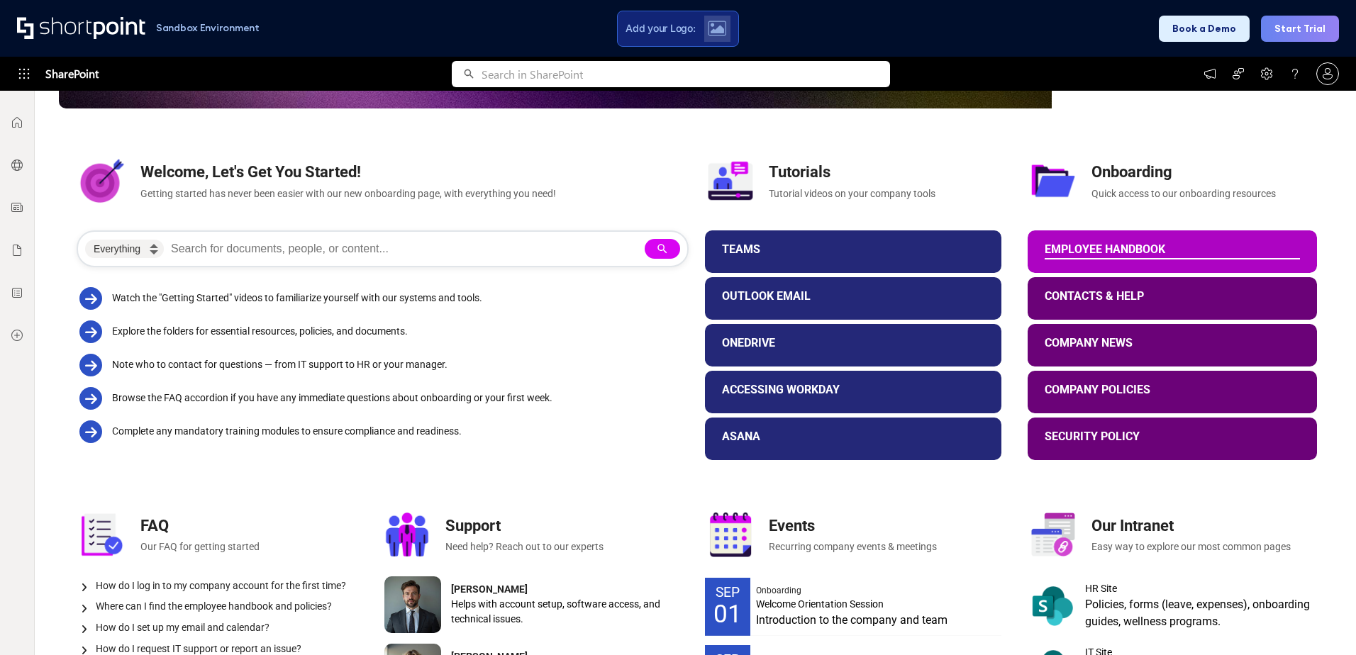
click at [1080, 243] on div "Employee Handbook" at bounding box center [1172, 249] width 255 height 13
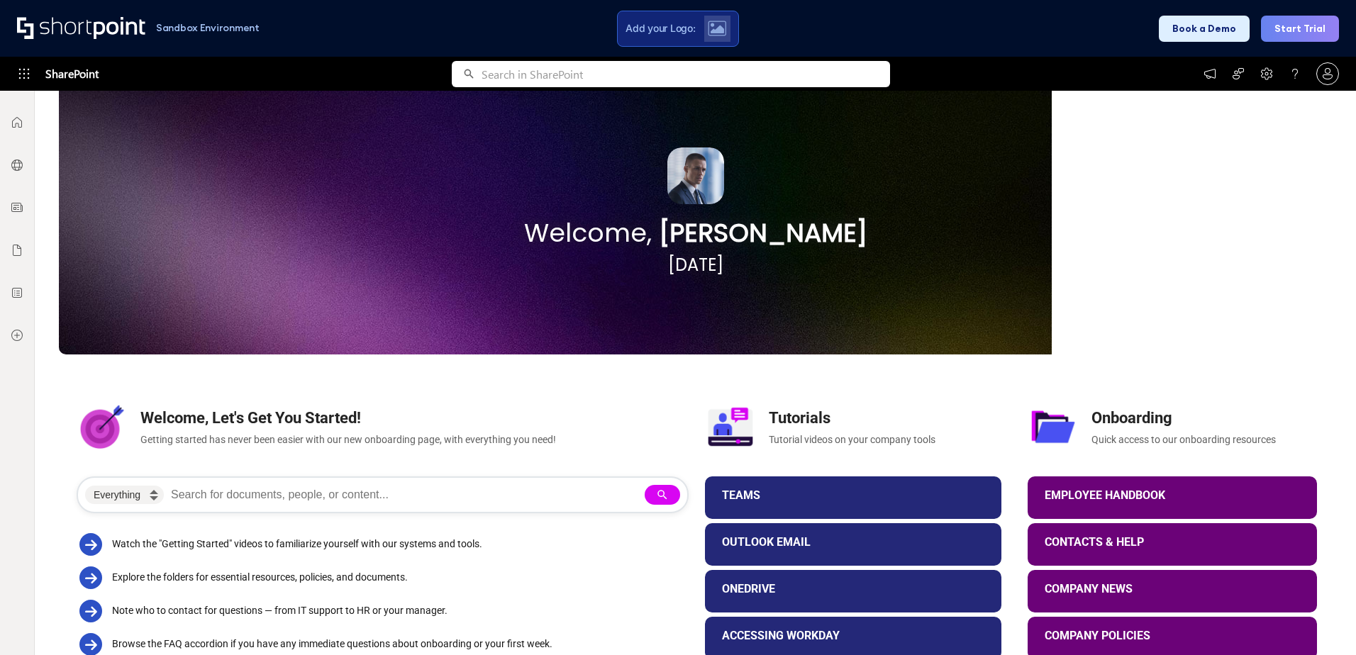
scroll to position [160, 0]
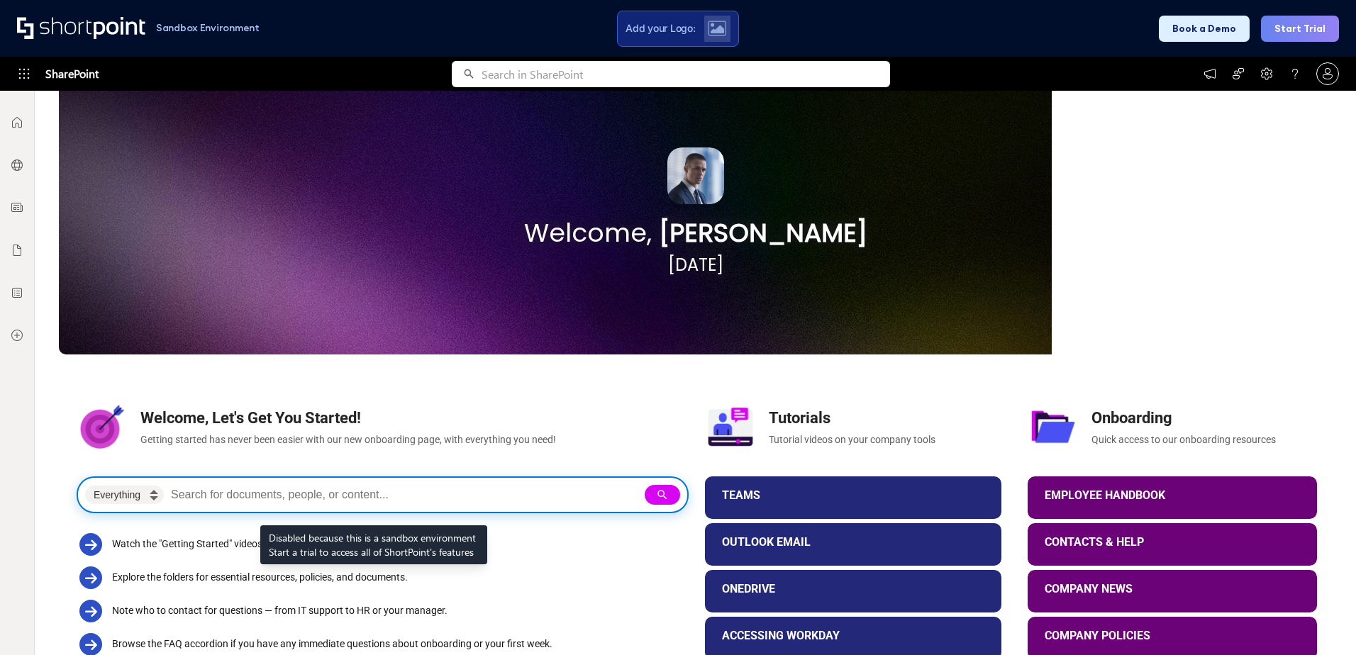
click at [374, 490] on input "Search intranet" at bounding box center [404, 495] width 474 height 20
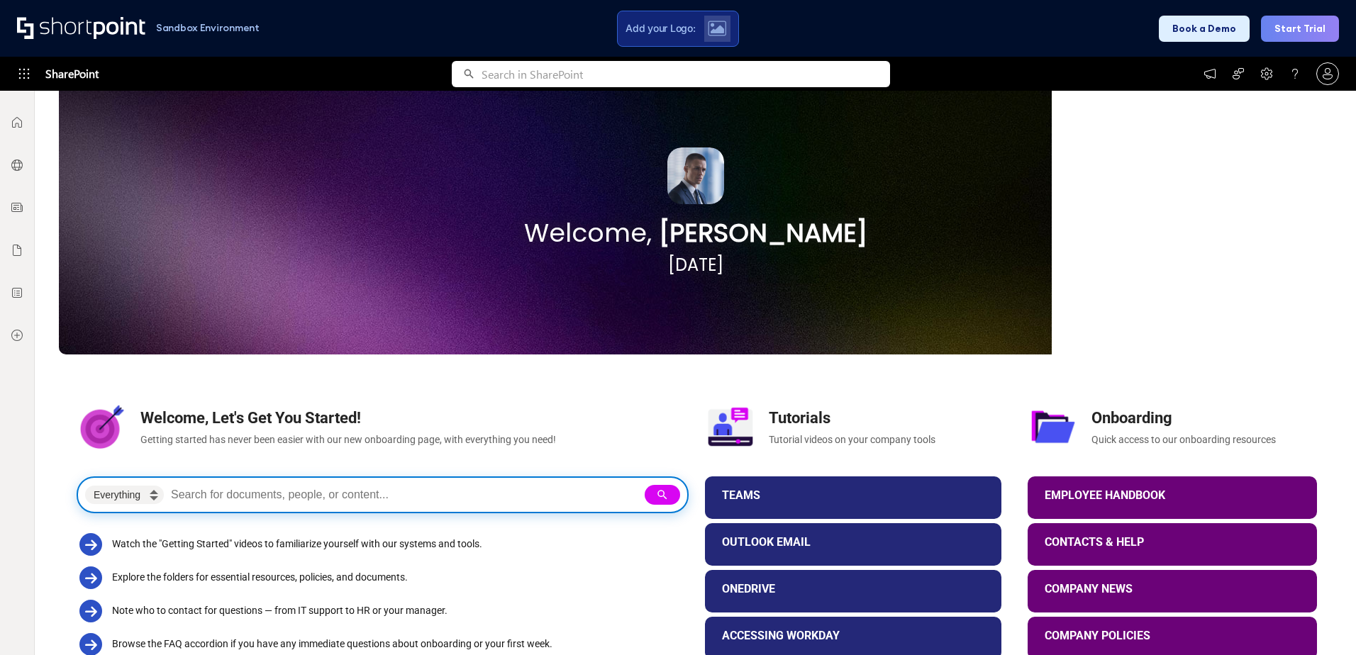
click at [140, 499] on select "Everything People Documents Sites" at bounding box center [124, 495] width 79 height 18
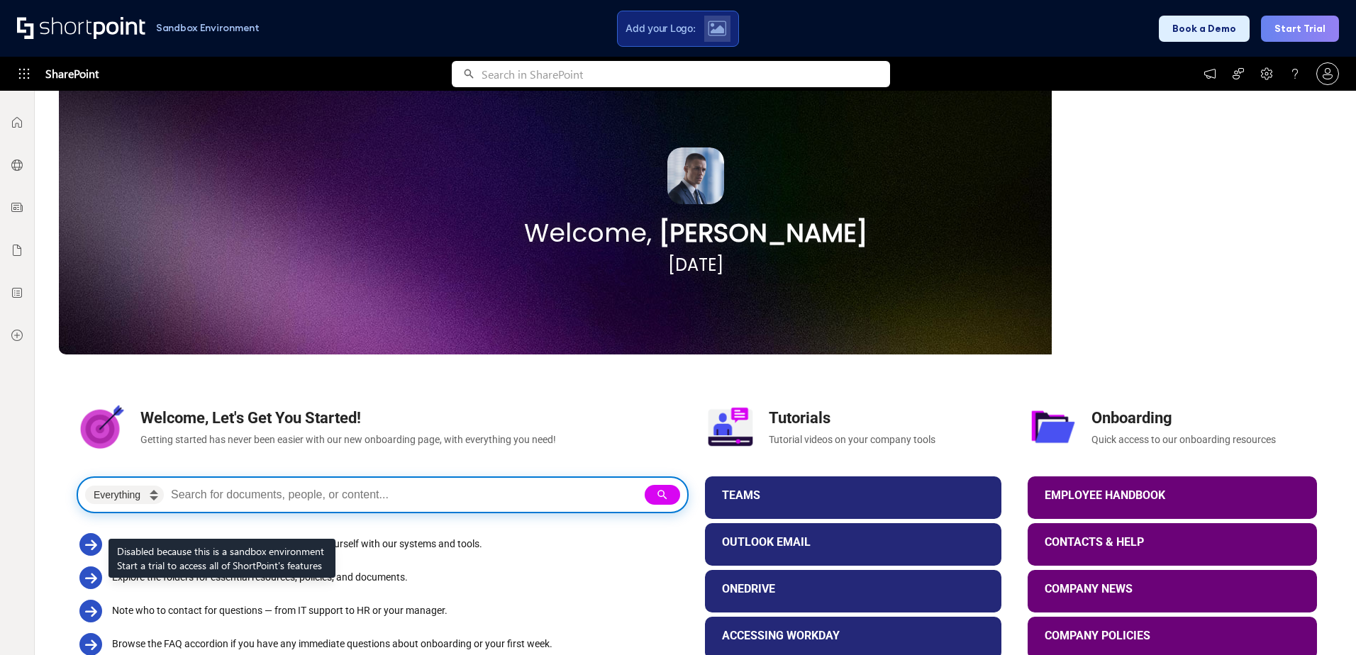
click at [222, 504] on input "Search intranet" at bounding box center [404, 495] width 474 height 20
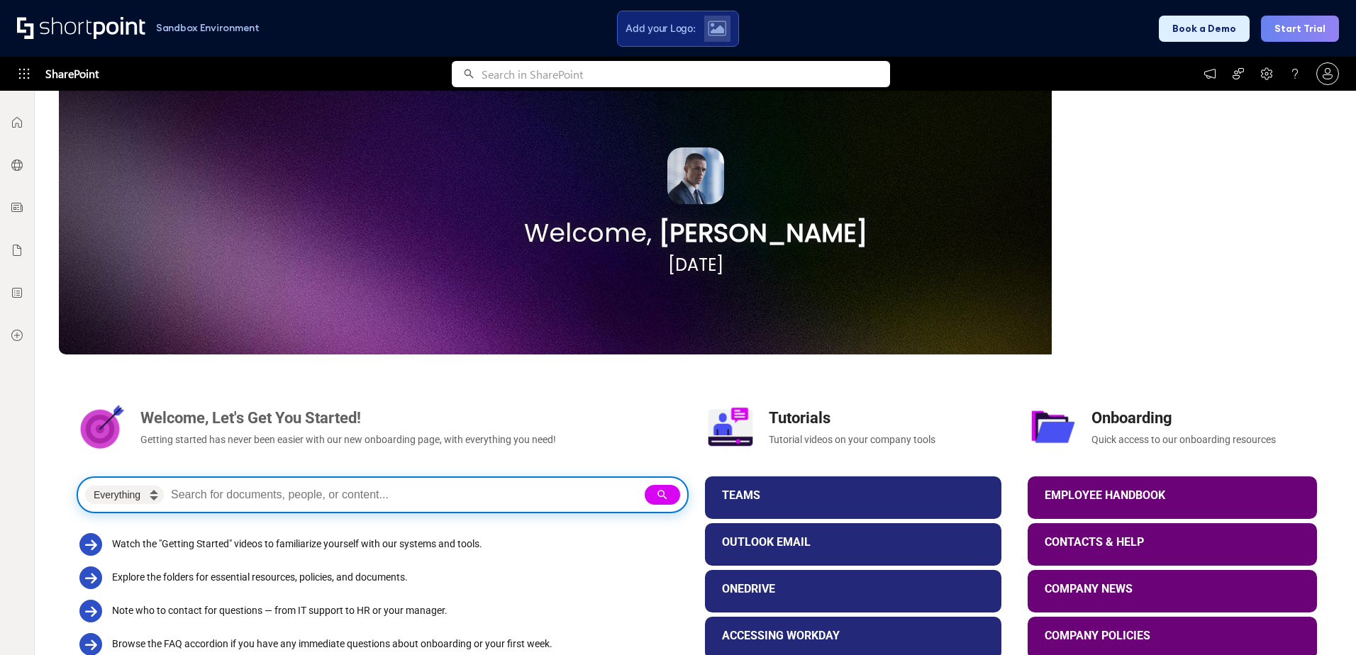
scroll to position [0, 0]
